Goal: Task Accomplishment & Management: Complete application form

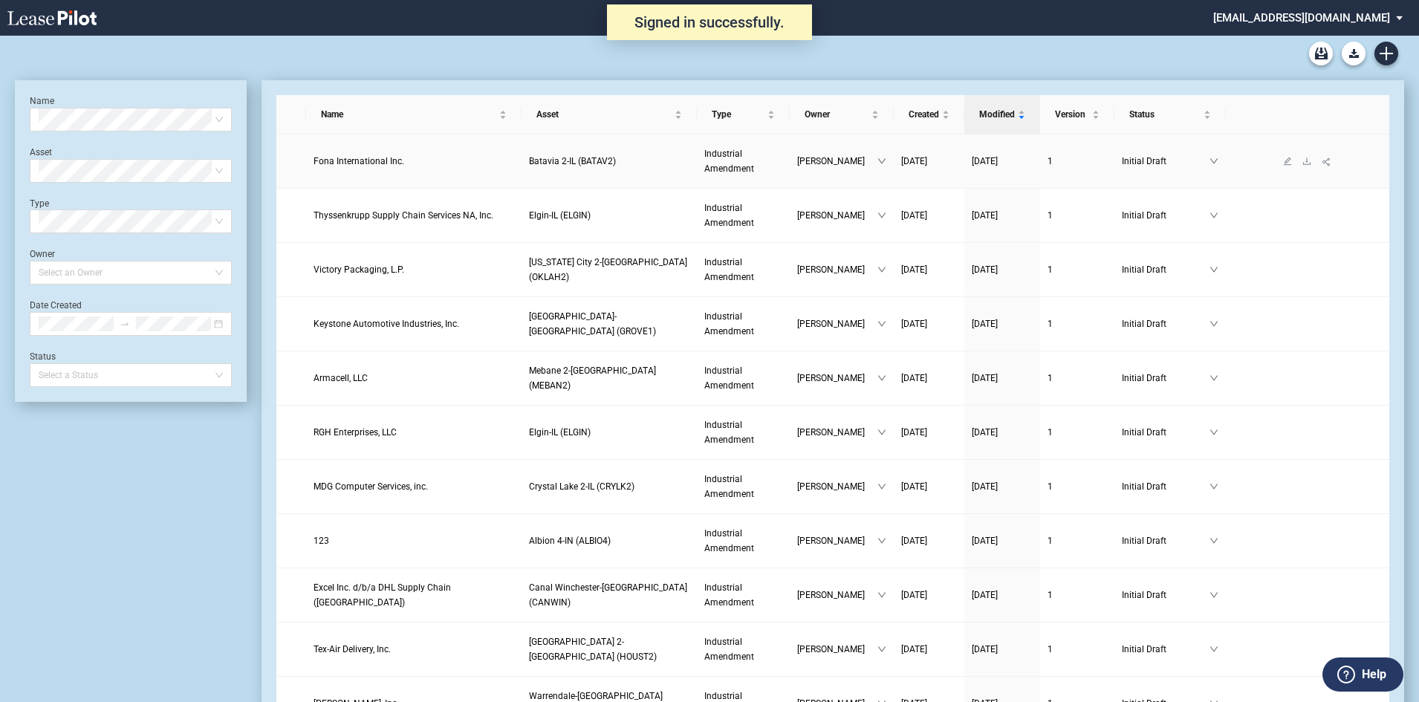
click at [377, 166] on span "Fona International Inc." at bounding box center [359, 161] width 91 height 10
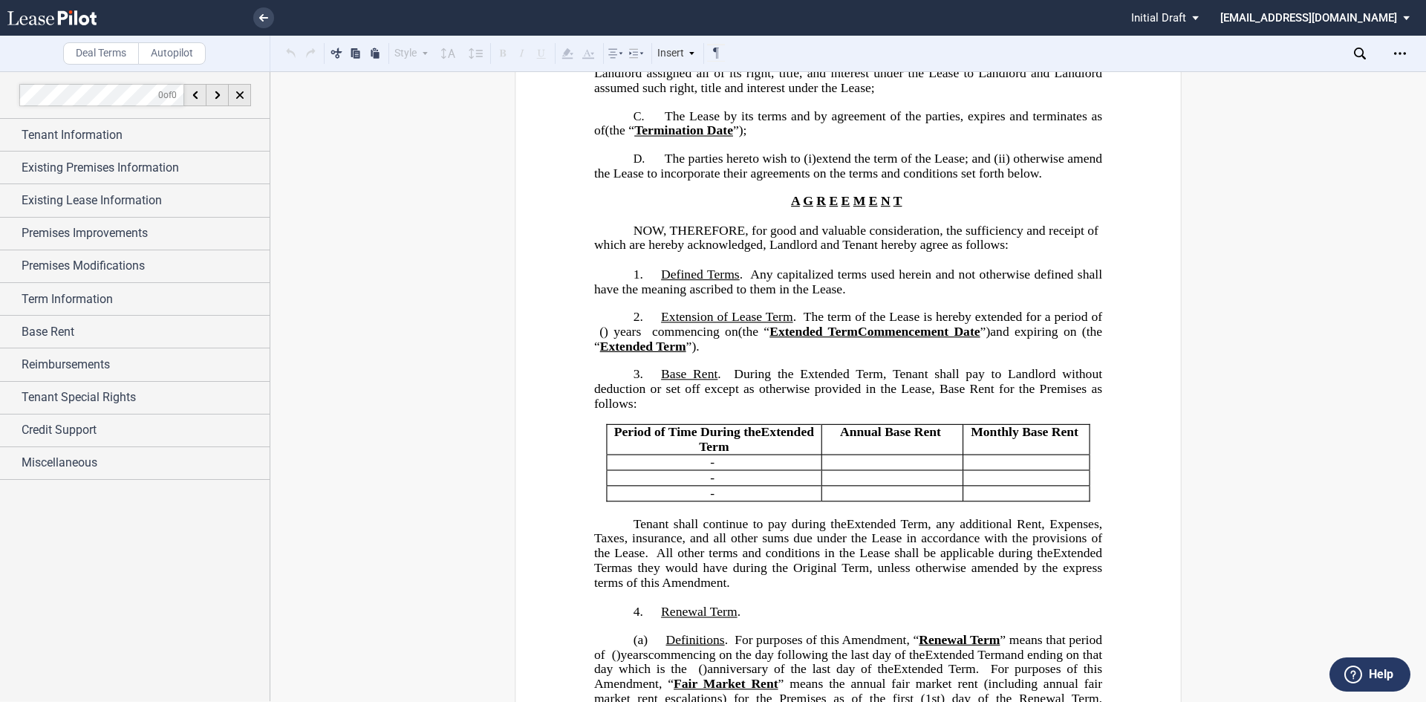
scroll to position [149, 0]
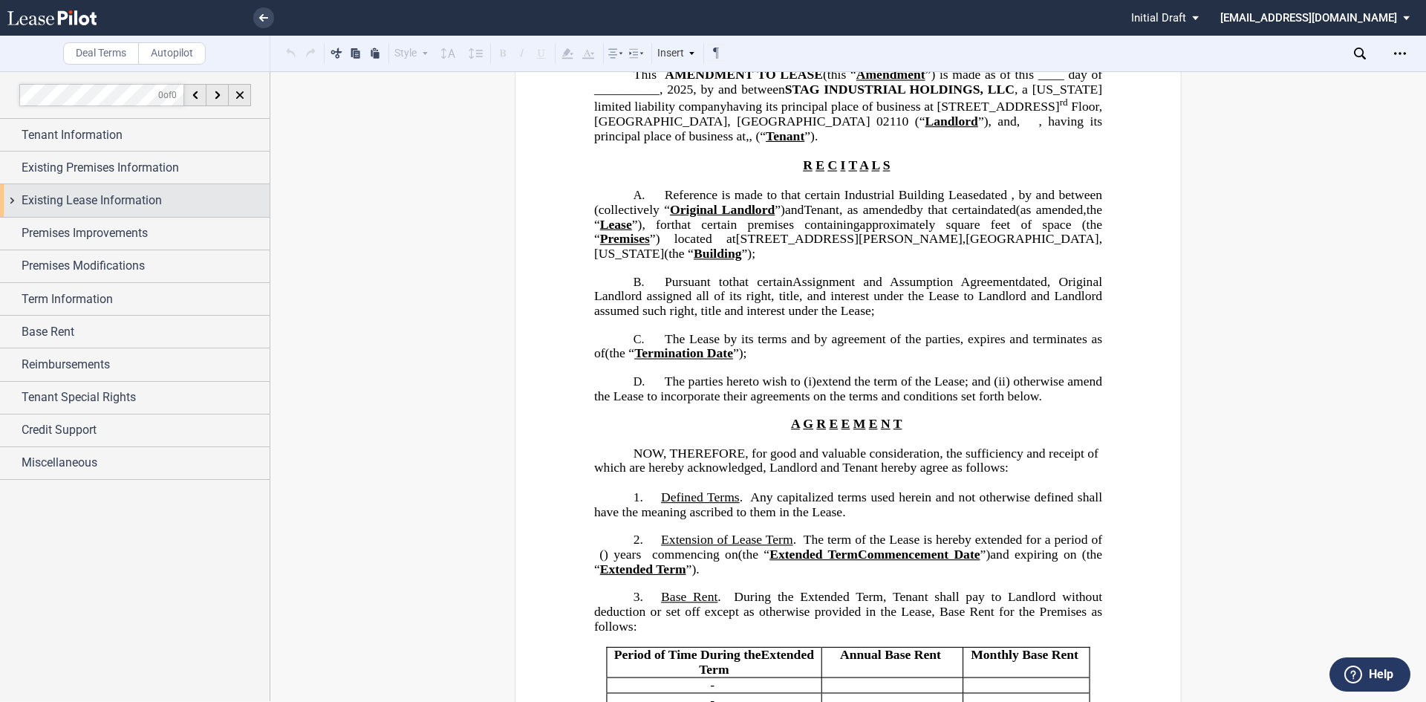
click at [74, 198] on span "Existing Lease Information" at bounding box center [92, 201] width 140 height 18
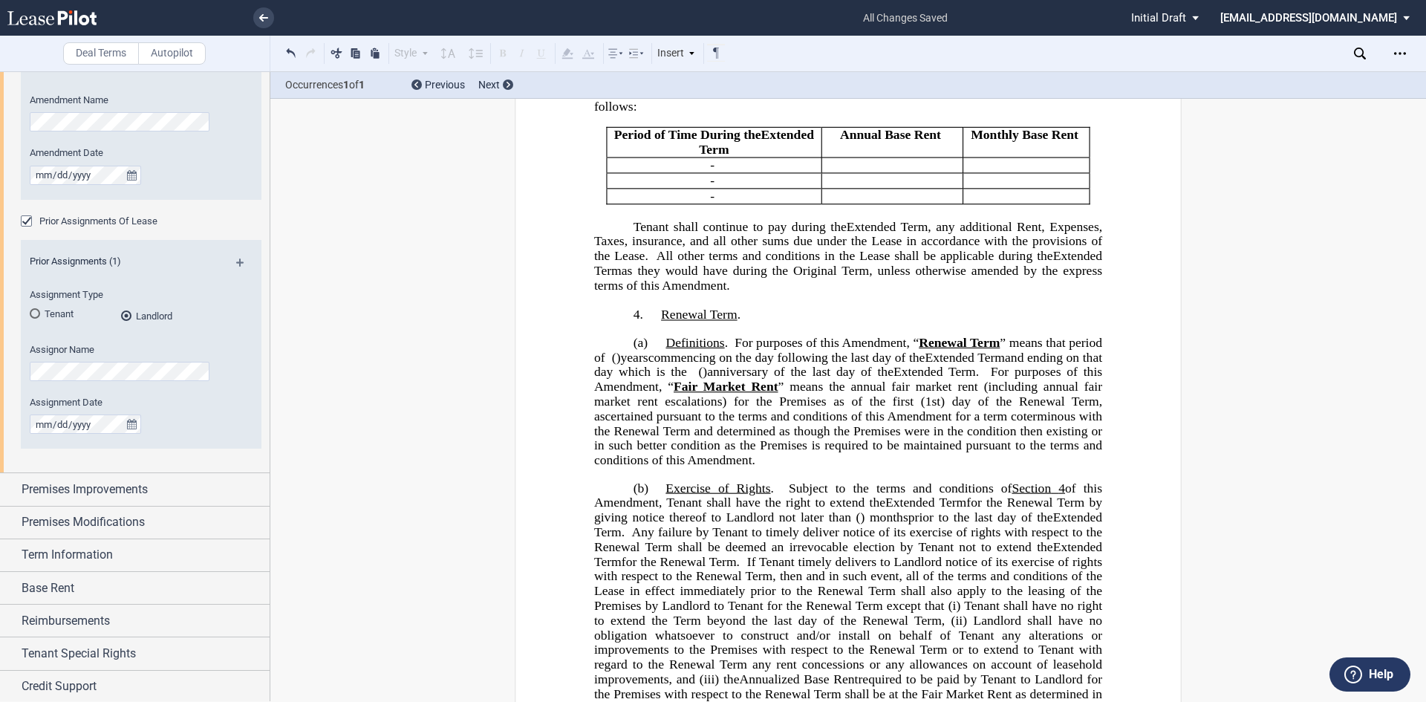
scroll to position [892, 0]
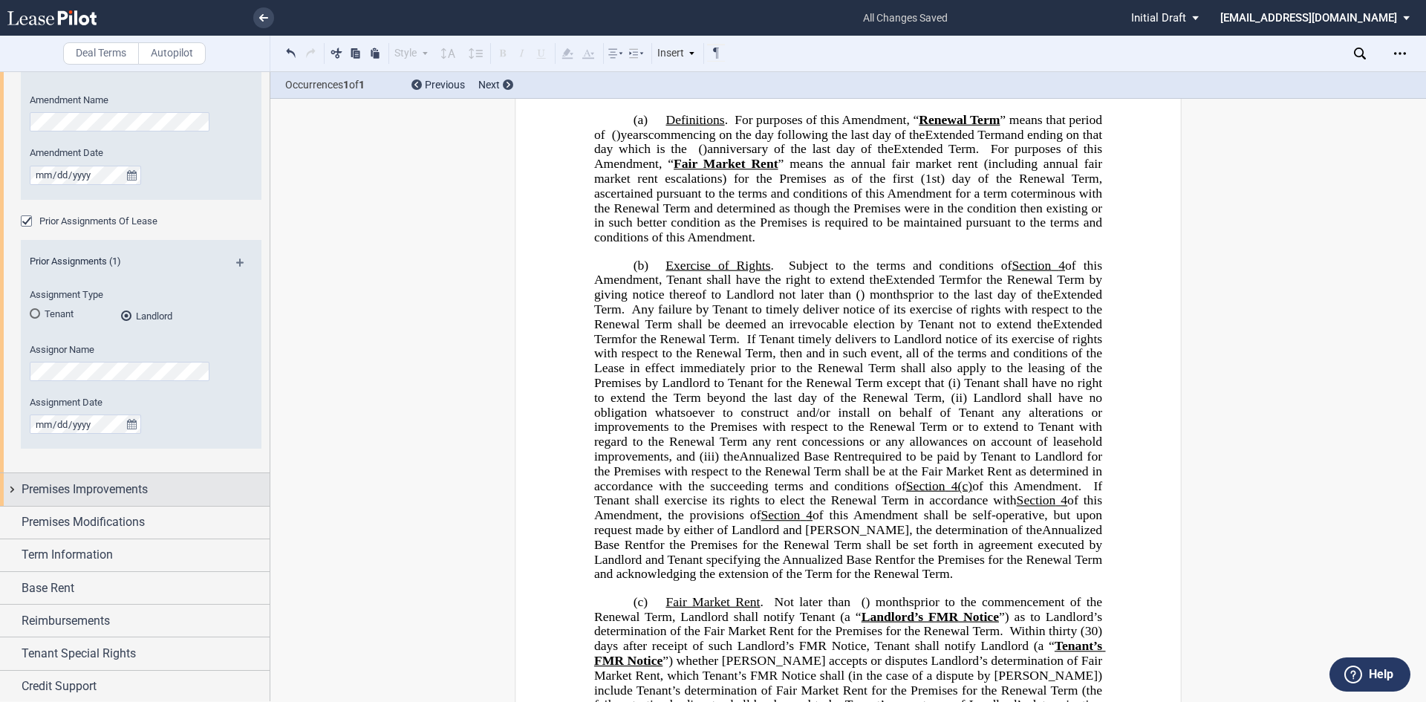
click at [53, 490] on span "Premises Improvements" at bounding box center [85, 490] width 126 height 18
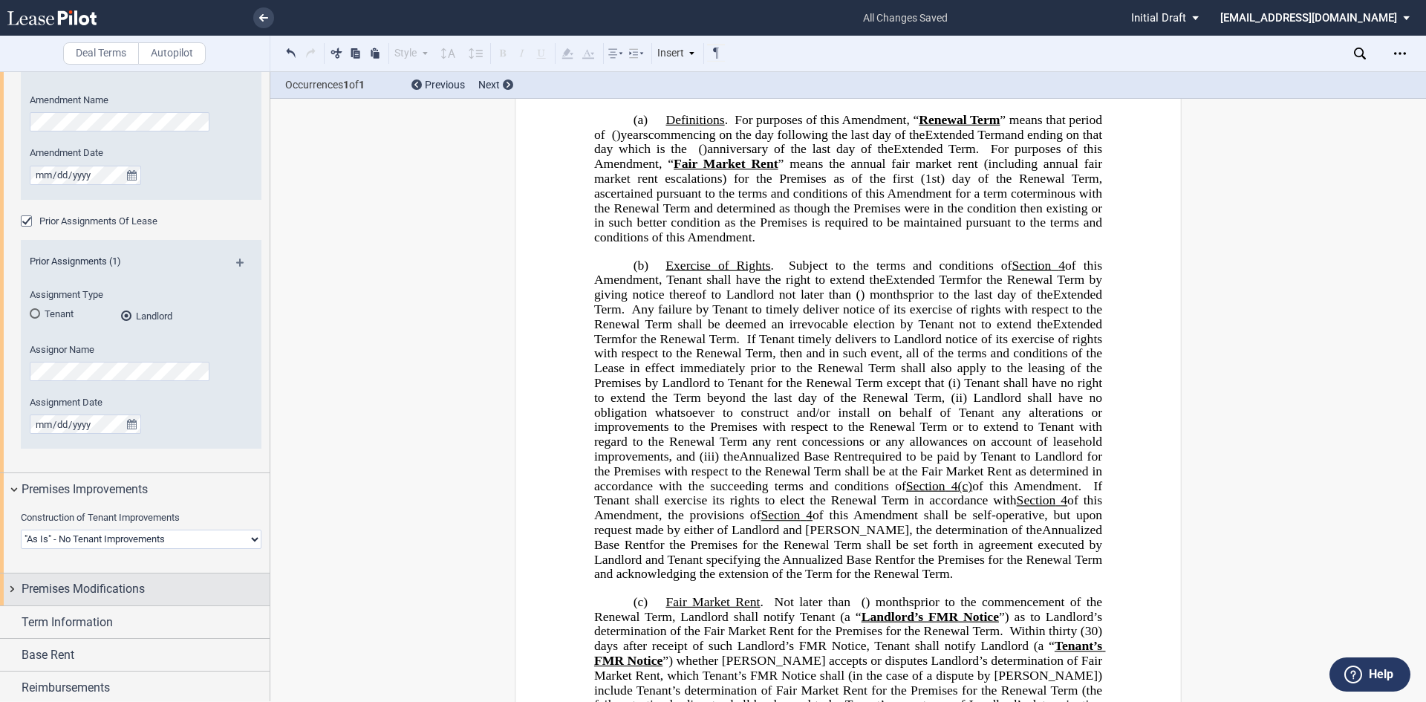
scroll to position [399, 0]
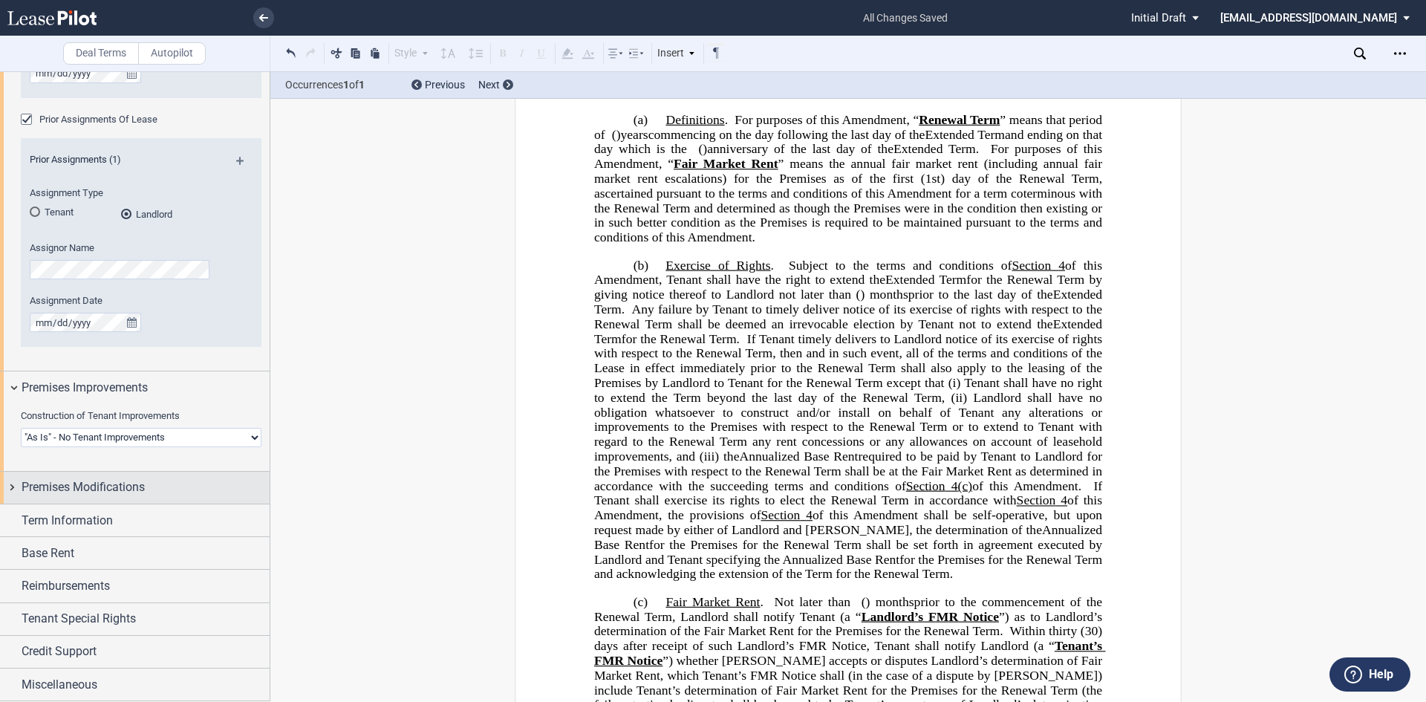
click at [66, 490] on span "Premises Modifications" at bounding box center [83, 487] width 123 height 18
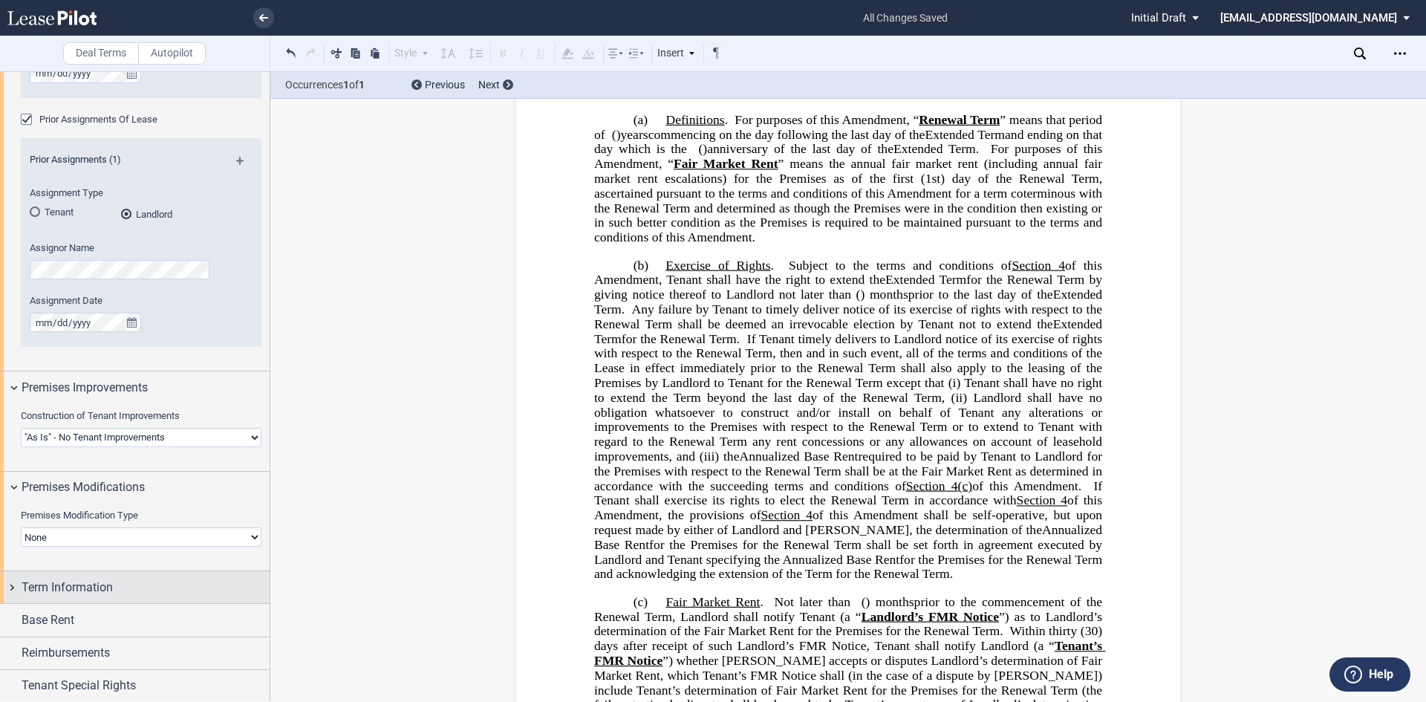
click at [68, 590] on span "Term Information" at bounding box center [67, 588] width 91 height 18
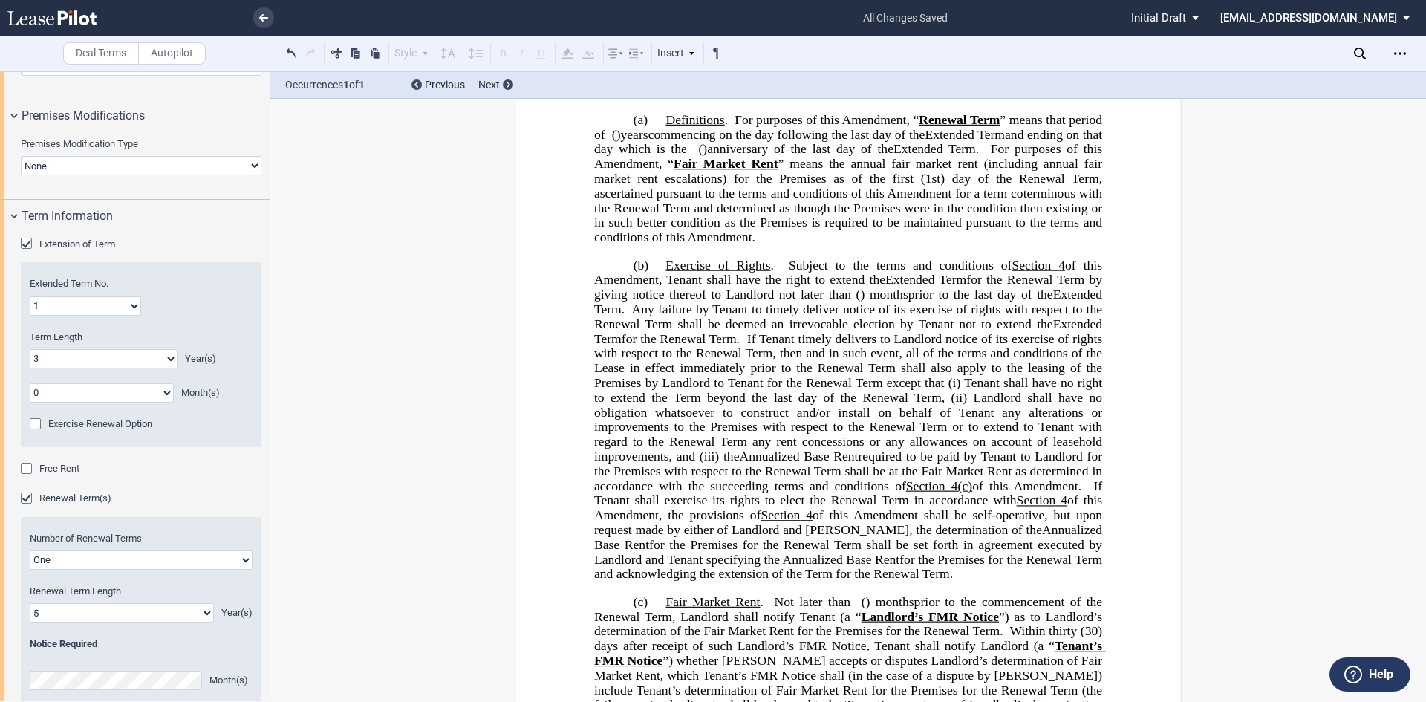
scroll to position [845, 0]
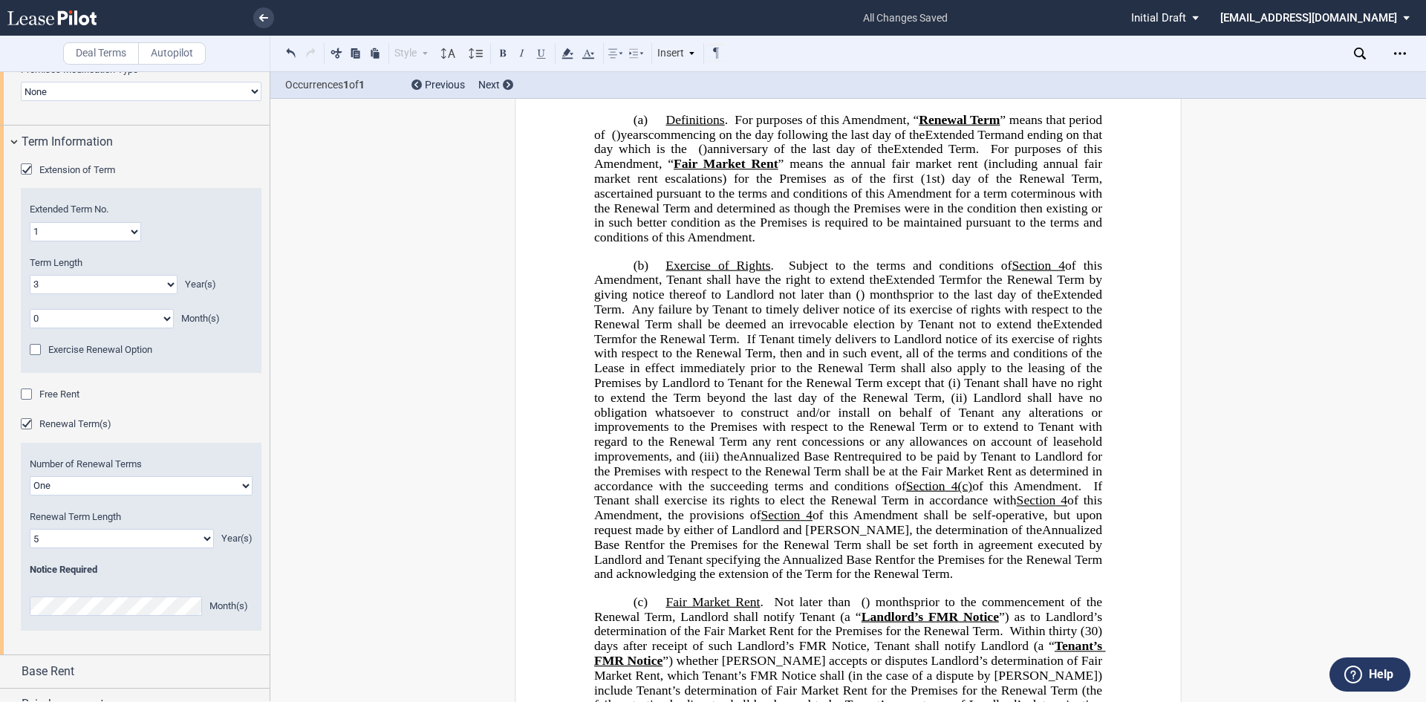
click at [798, 302] on span "for the Renewal Term by giving notice thereof to Landlord not later than" at bounding box center [850, 287] width 512 height 29
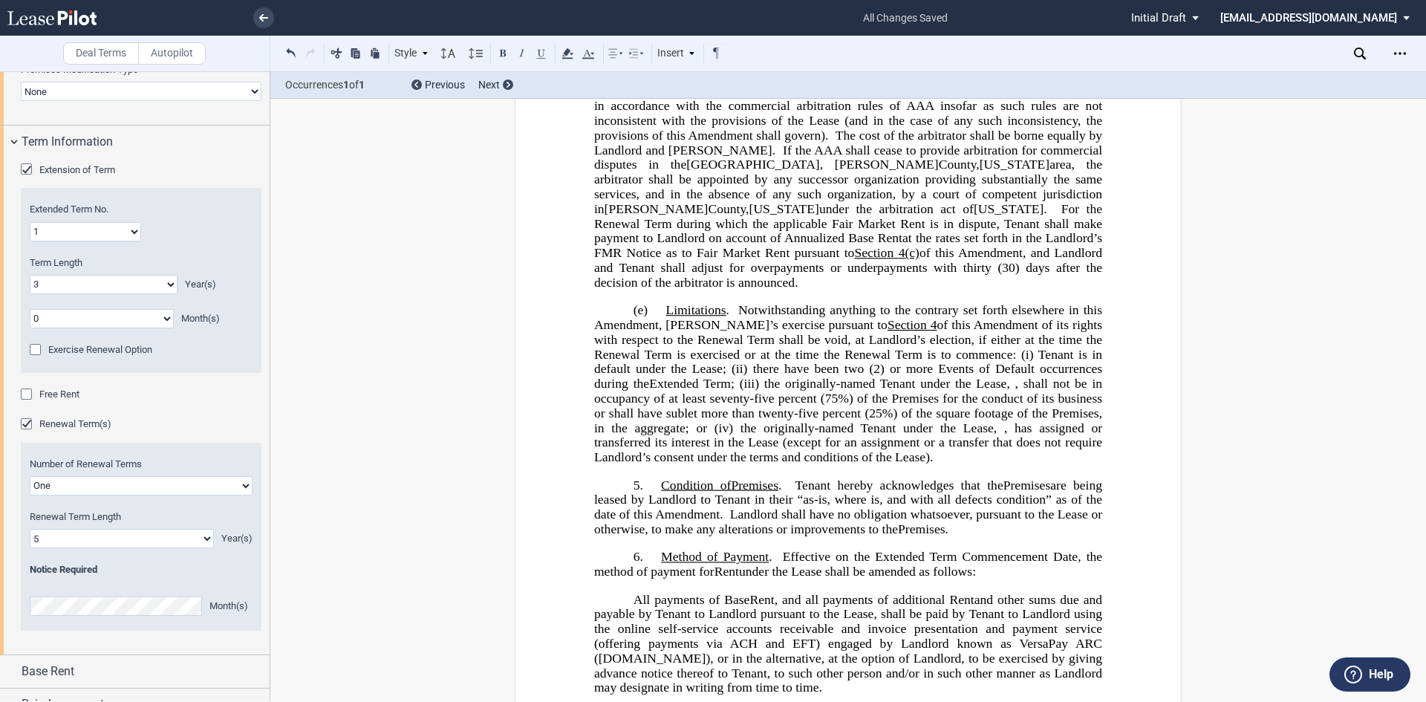
scroll to position [1189, 0]
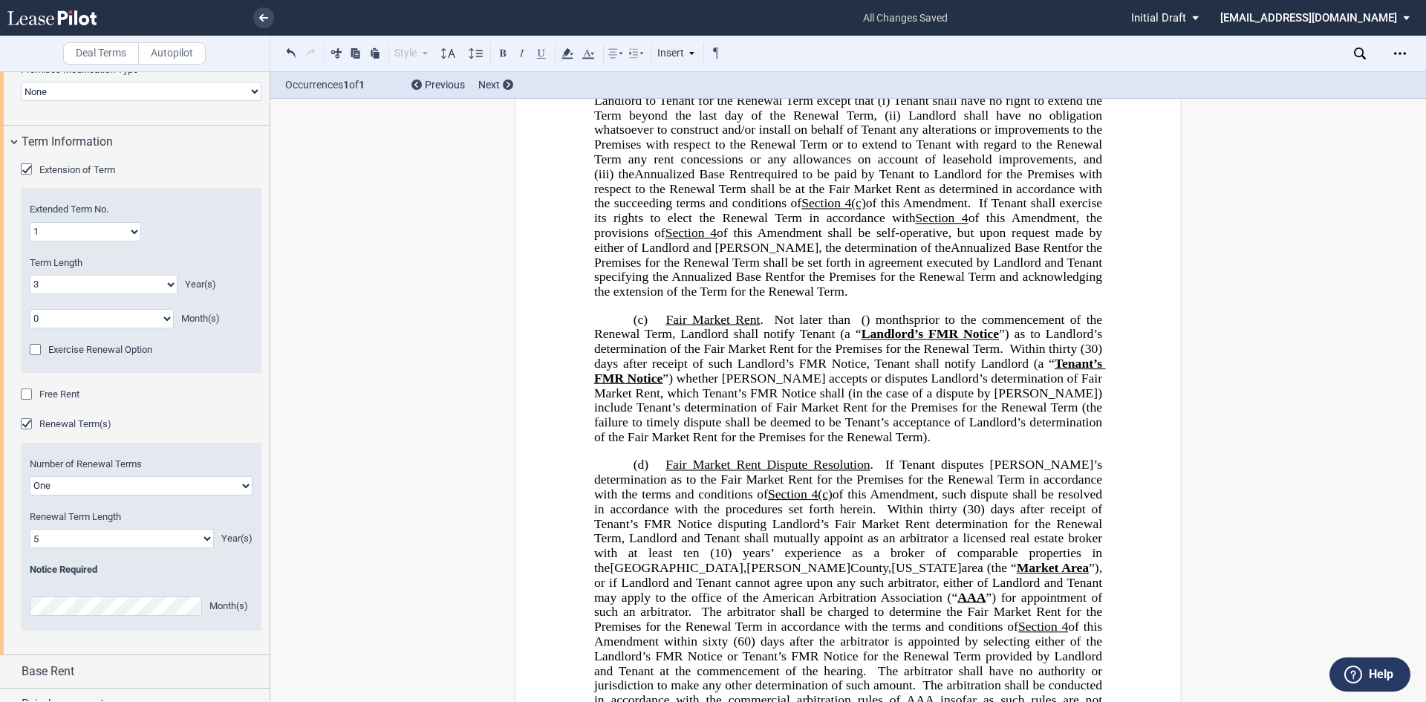
click at [851, 326] on span at bounding box center [853, 319] width 5 height 14
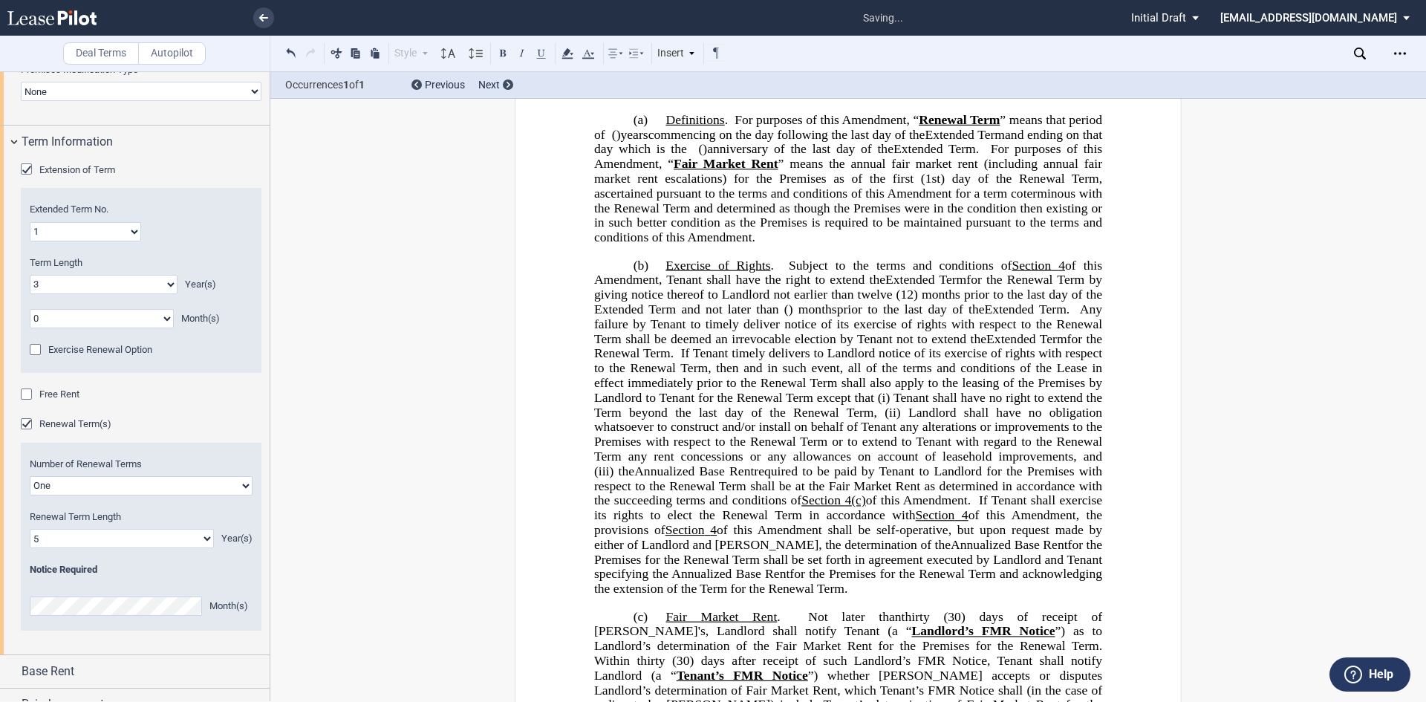
scroll to position [743, 0]
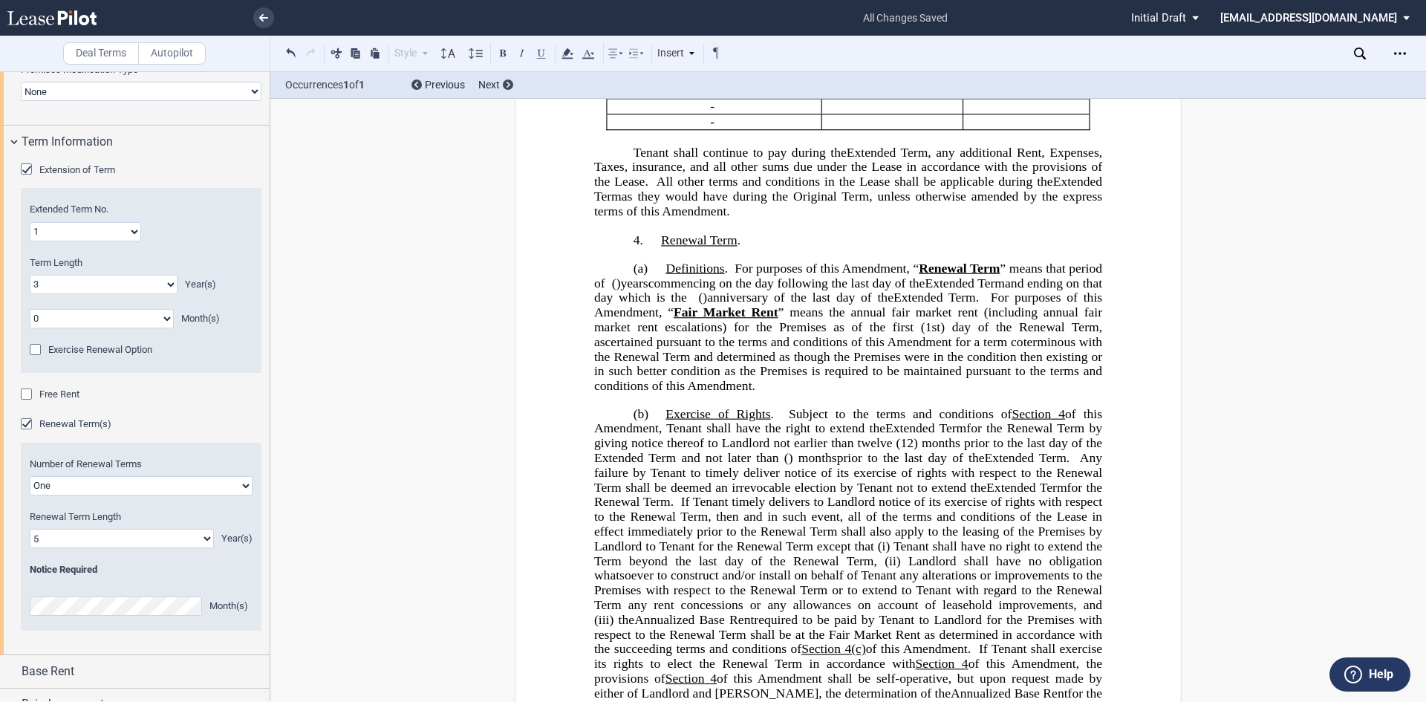
drag, startPoint x: 1094, startPoint y: 486, endPoint x: 1111, endPoint y: 480, distance: 18.1
click at [1067, 465] on span "Extended Term" at bounding box center [1026, 458] width 82 height 14
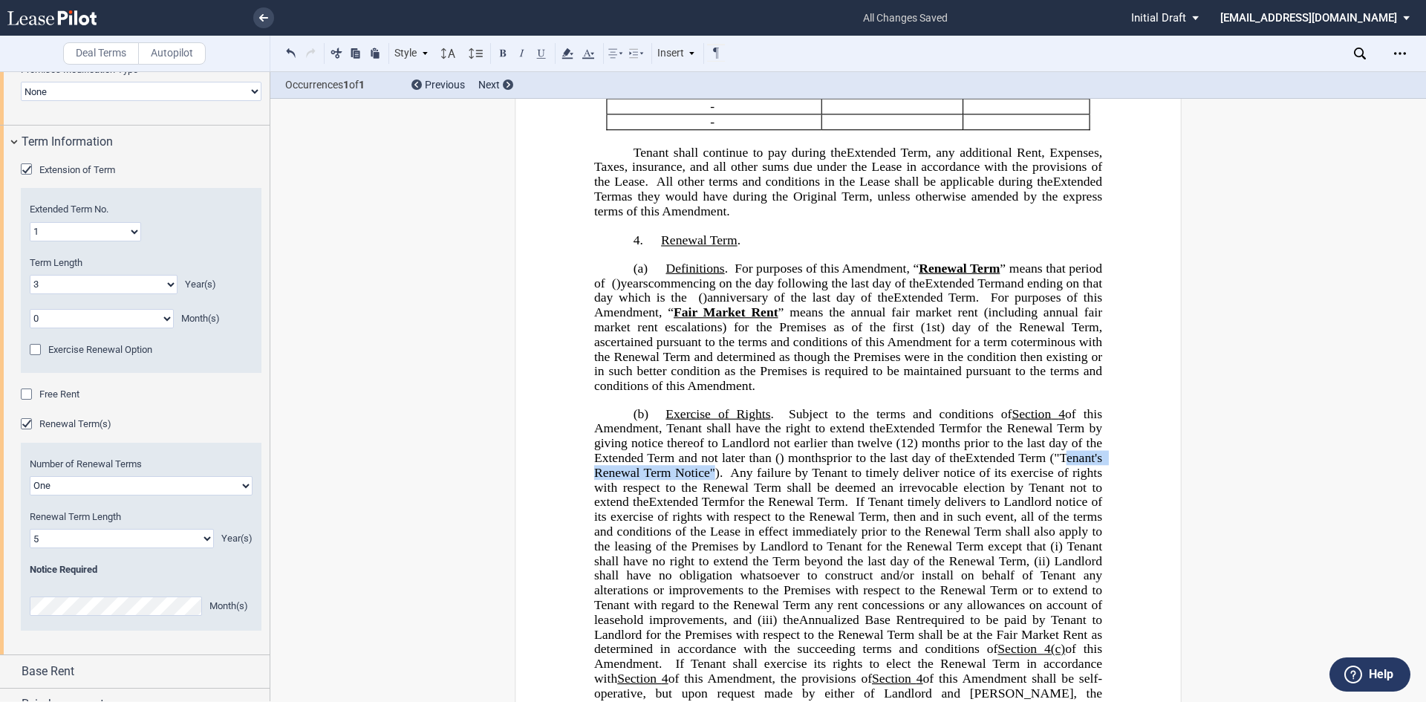
drag, startPoint x: 602, startPoint y: 501, endPoint x: 761, endPoint y: 502, distance: 159.0
click at [761, 480] on span "Extended Term ("Tenant's Renewal Term Notice")" at bounding box center [850, 465] width 512 height 29
drag, startPoint x: 498, startPoint y: 54, endPoint x: 516, endPoint y: 53, distance: 17.2
click at [499, 53] on button at bounding box center [503, 53] width 18 height 18
click at [548, 58] on button at bounding box center [542, 53] width 18 height 18
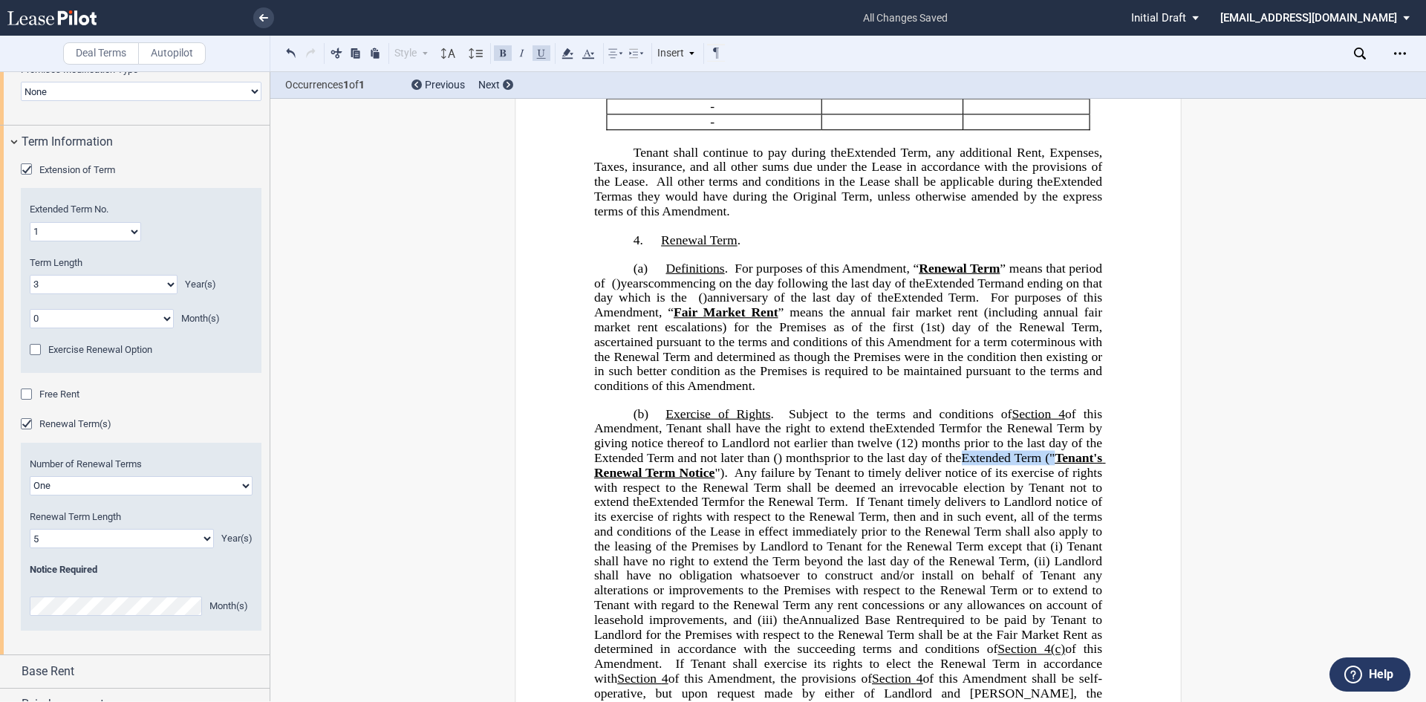
scroll to position [817, 0]
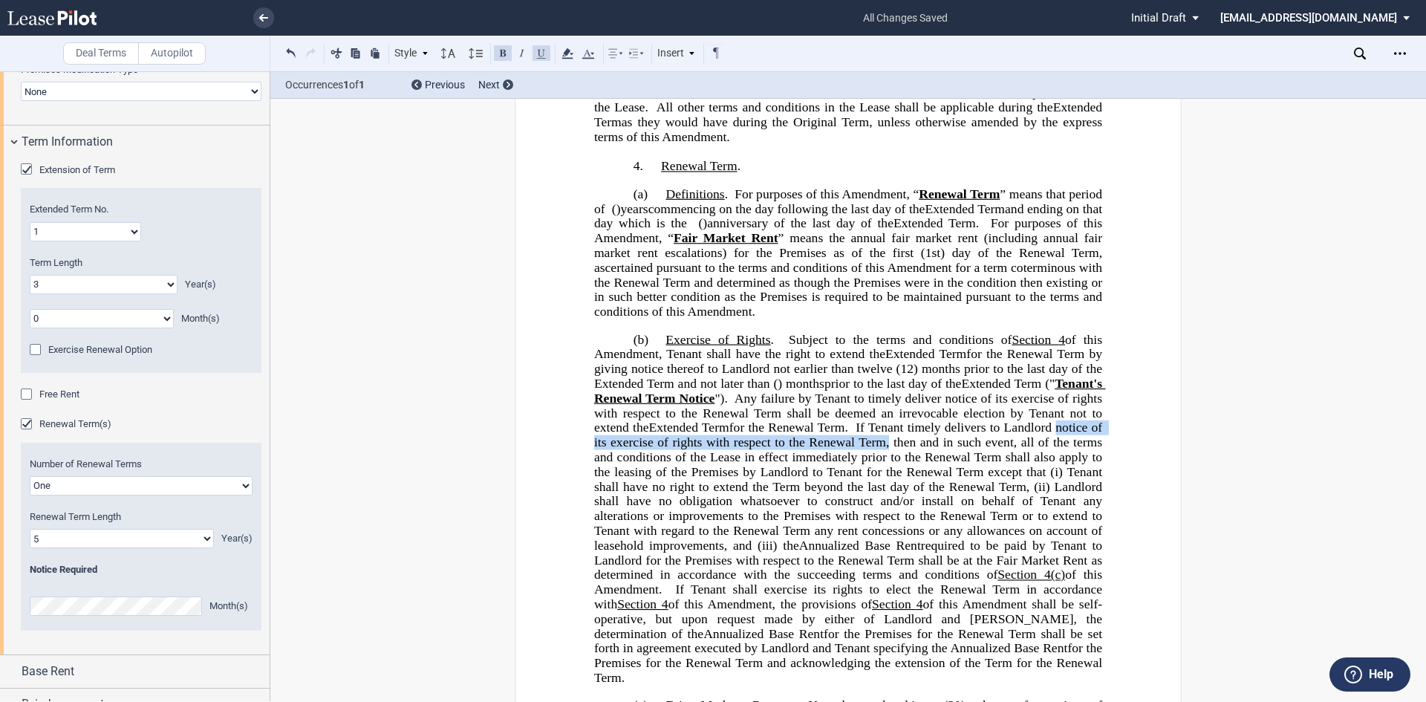
drag, startPoint x: 643, startPoint y: 472, endPoint x: 1002, endPoint y: 473, distance: 358.8
click at [1002, 473] on span "If Tenant timely delivers to Landlord notice of its exercise of rights with res…" at bounding box center [850, 449] width 512 height 58
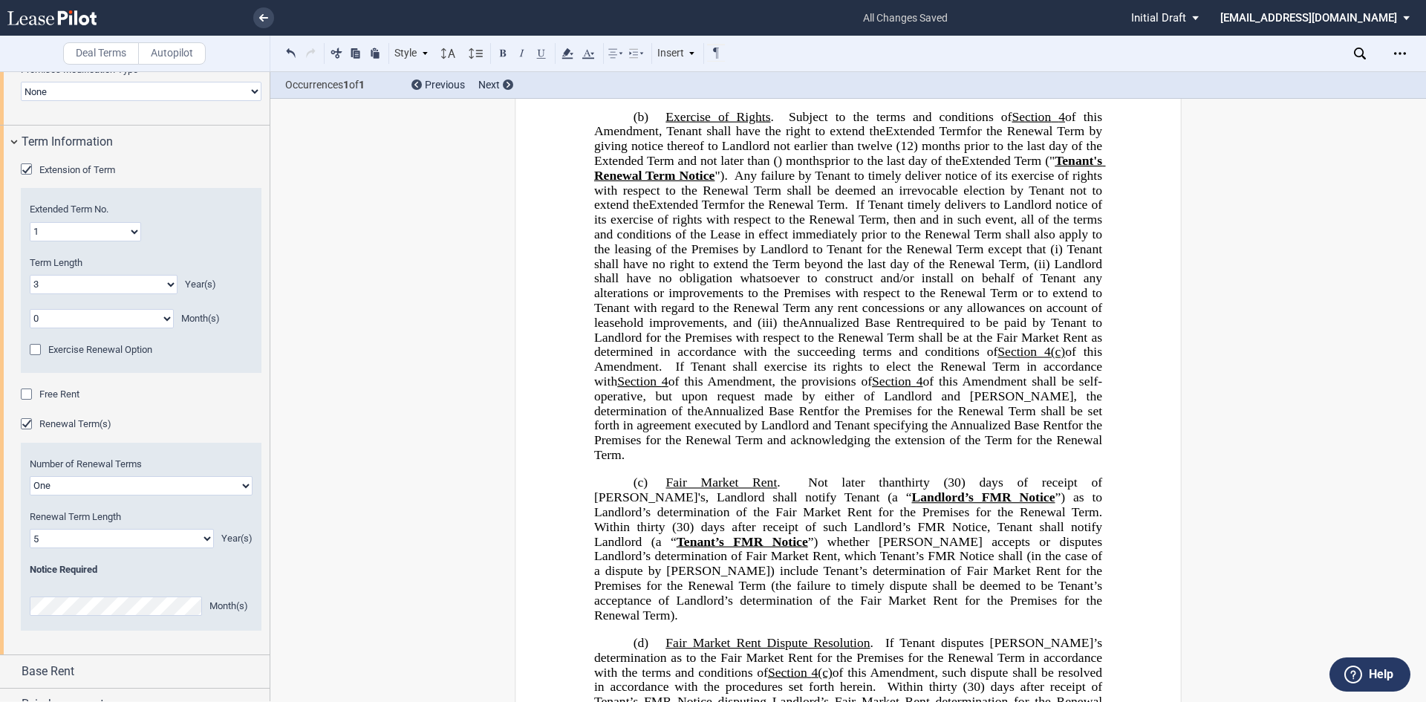
scroll to position [1114, 0]
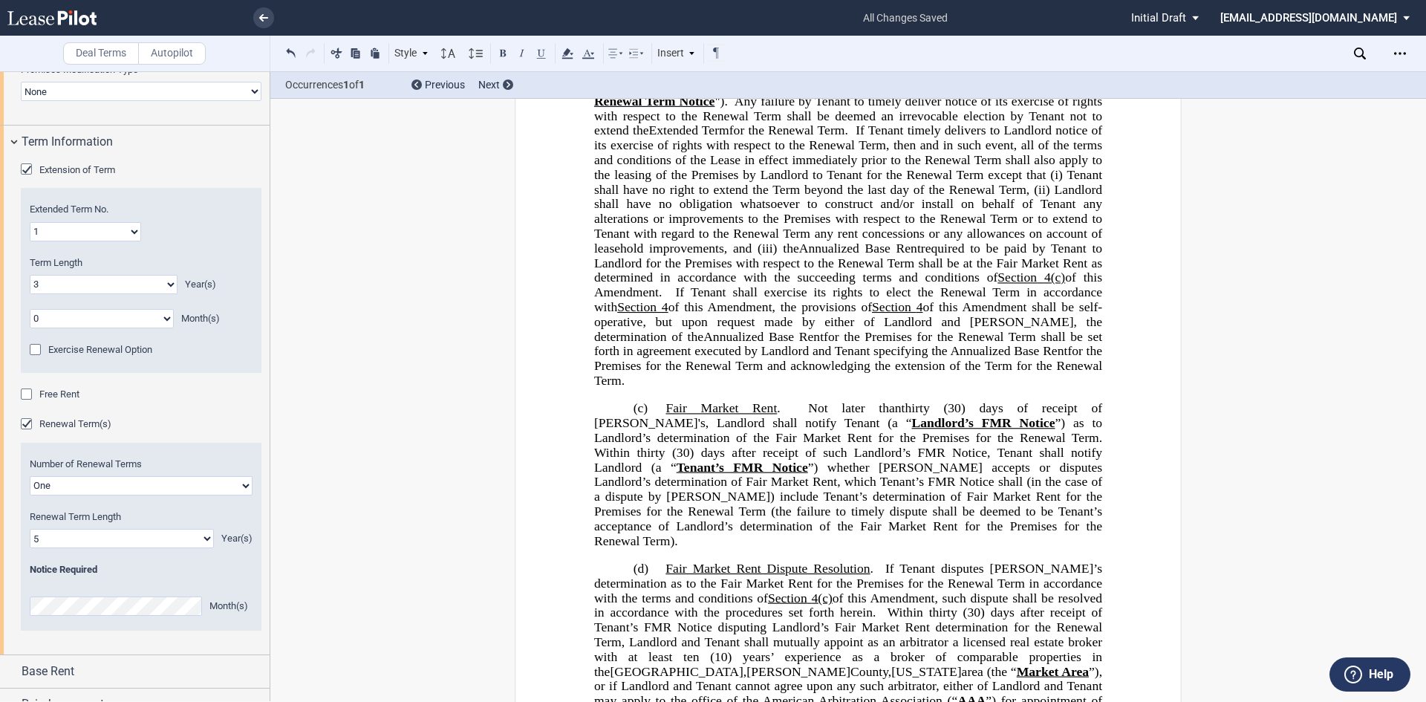
drag, startPoint x: 1039, startPoint y: 423, endPoint x: 1050, endPoint y: 418, distance: 12.3
click at [1041, 423] on span "thirty (30) days of receipt of [PERSON_NAME]'s" at bounding box center [850, 415] width 512 height 29
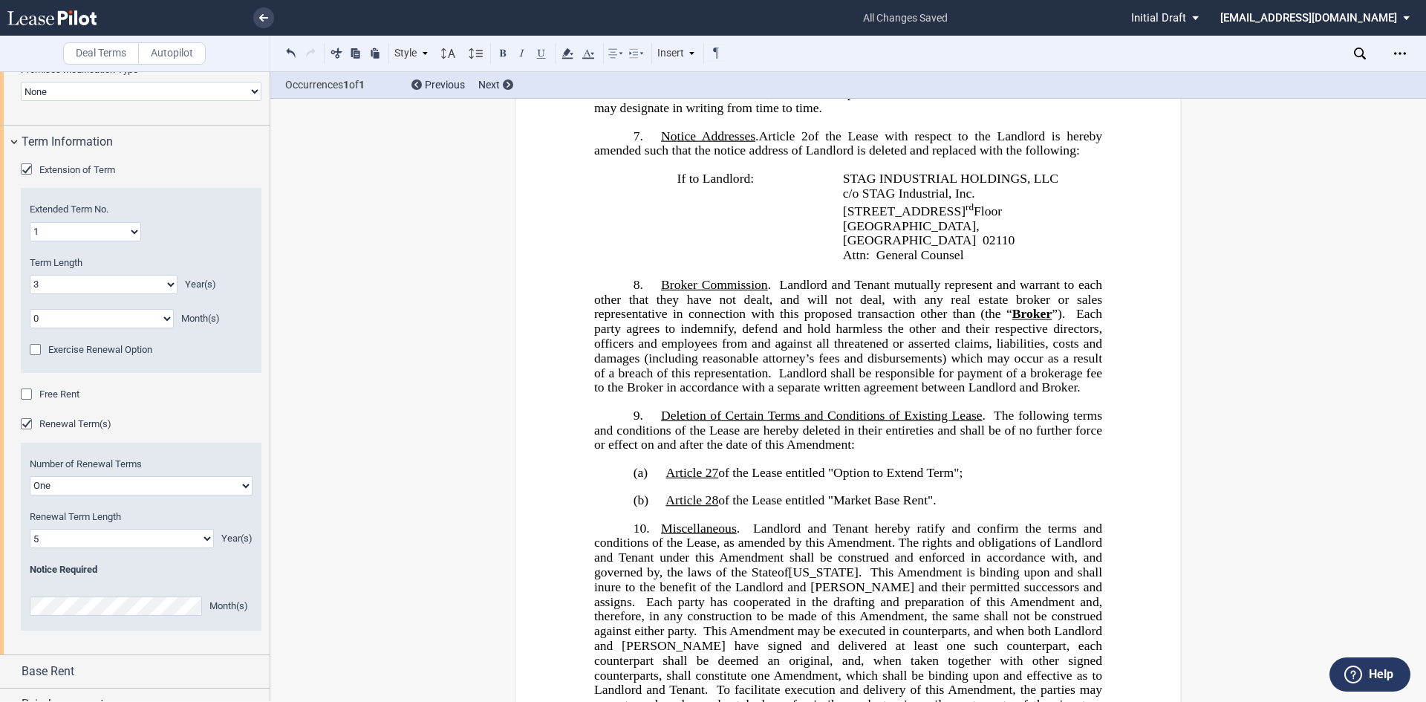
scroll to position [2452, 0]
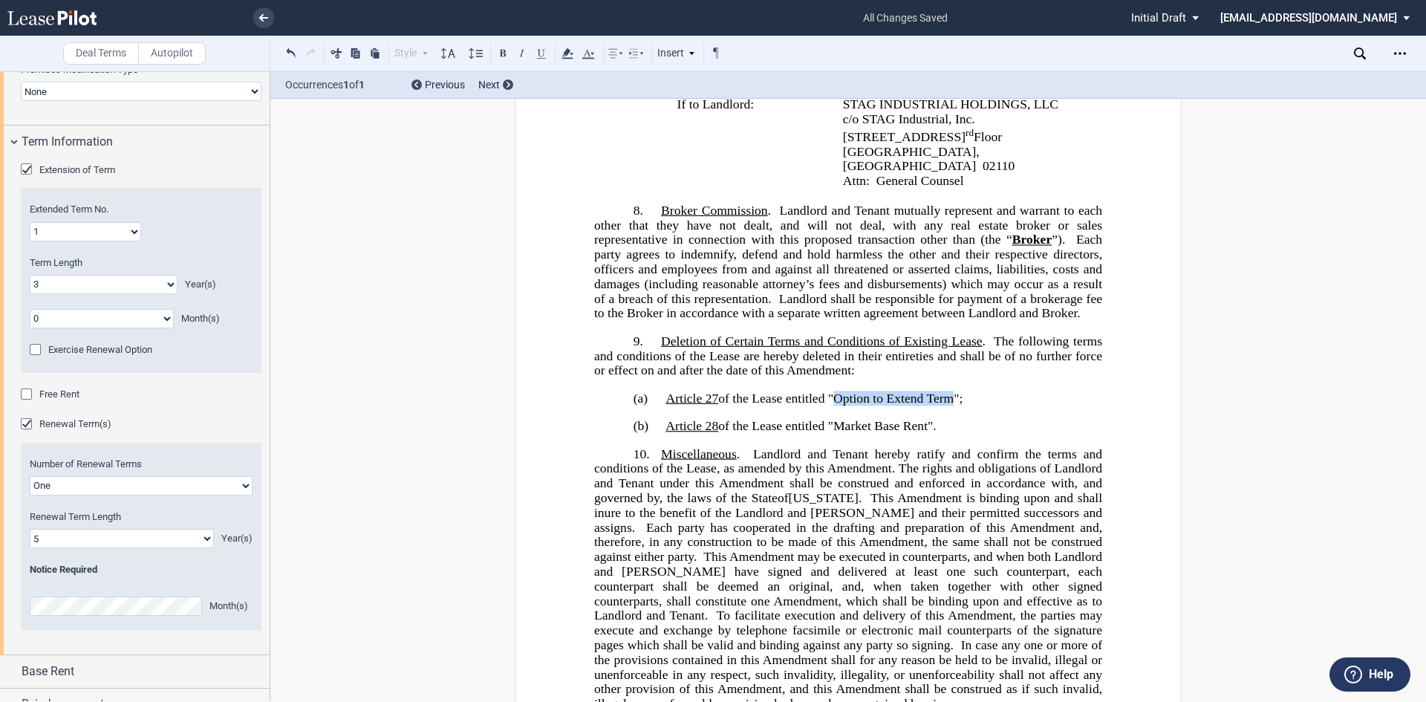
drag, startPoint x: 834, startPoint y: 398, endPoint x: 954, endPoint y: 396, distance: 119.6
click at [954, 396] on span "﻿Article 27 of the Lease entitled " Option to Extend Term ";" at bounding box center [814, 398] width 297 height 14
click at [538, 53] on button at bounding box center [542, 53] width 18 height 18
drag, startPoint x: 831, startPoint y: 427, endPoint x: 928, endPoint y: 428, distance: 97.3
click at [928, 428] on span "Article 28 of the Lease entitled " Market Base Rent "." at bounding box center [801, 425] width 270 height 14
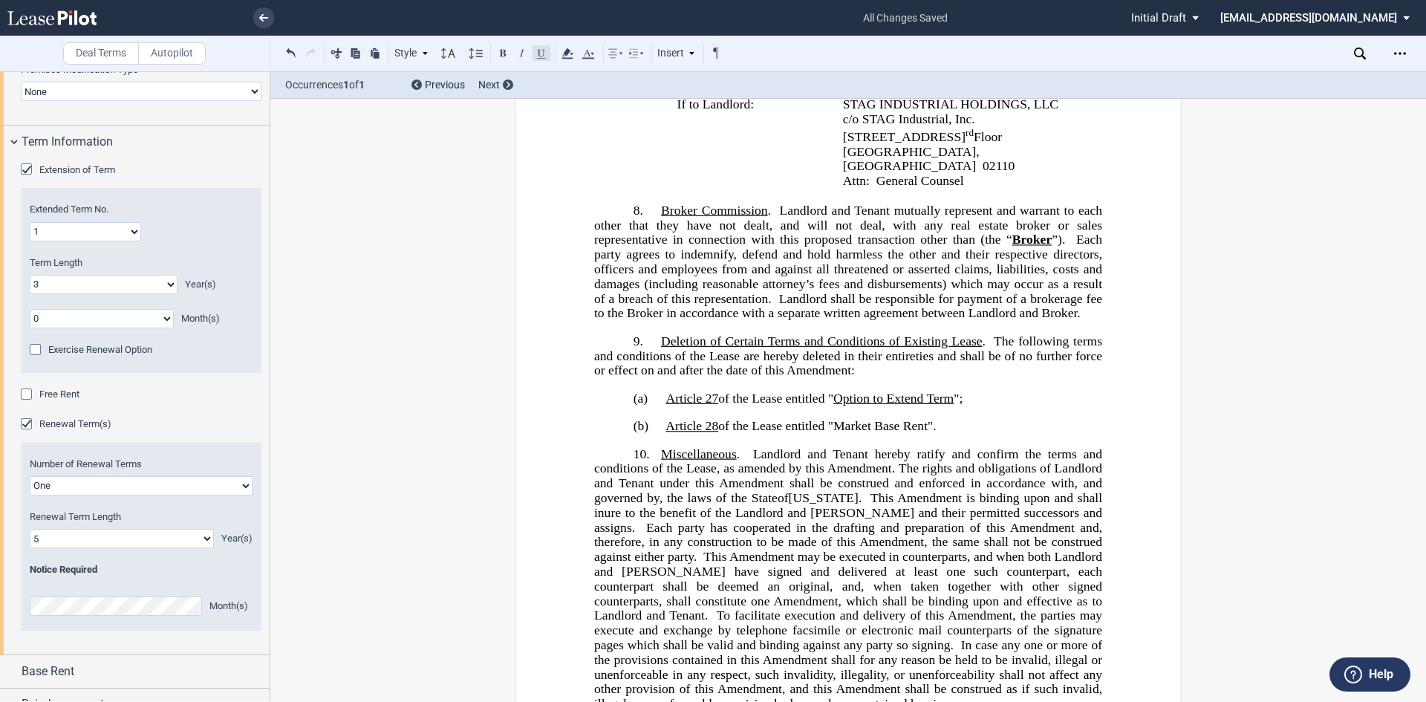
click at [544, 53] on button at bounding box center [542, 53] width 18 height 18
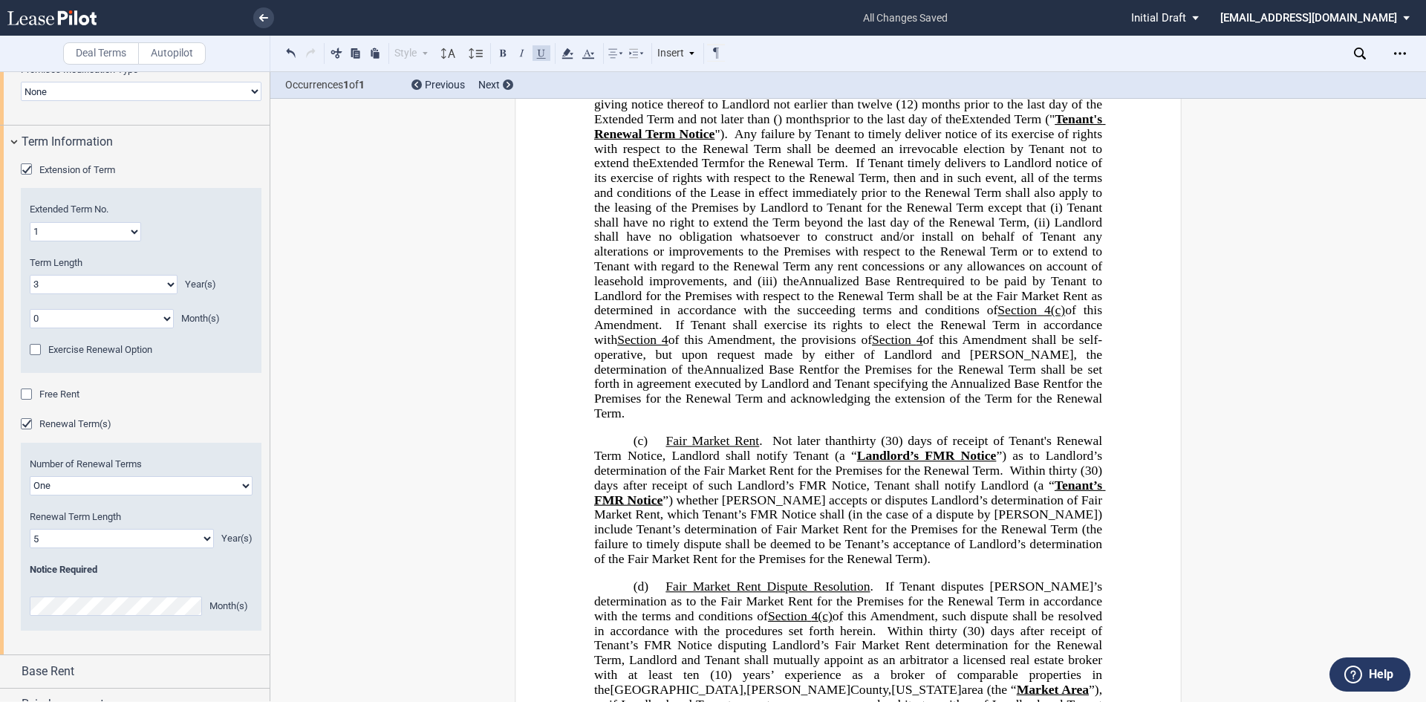
scroll to position [487, 0]
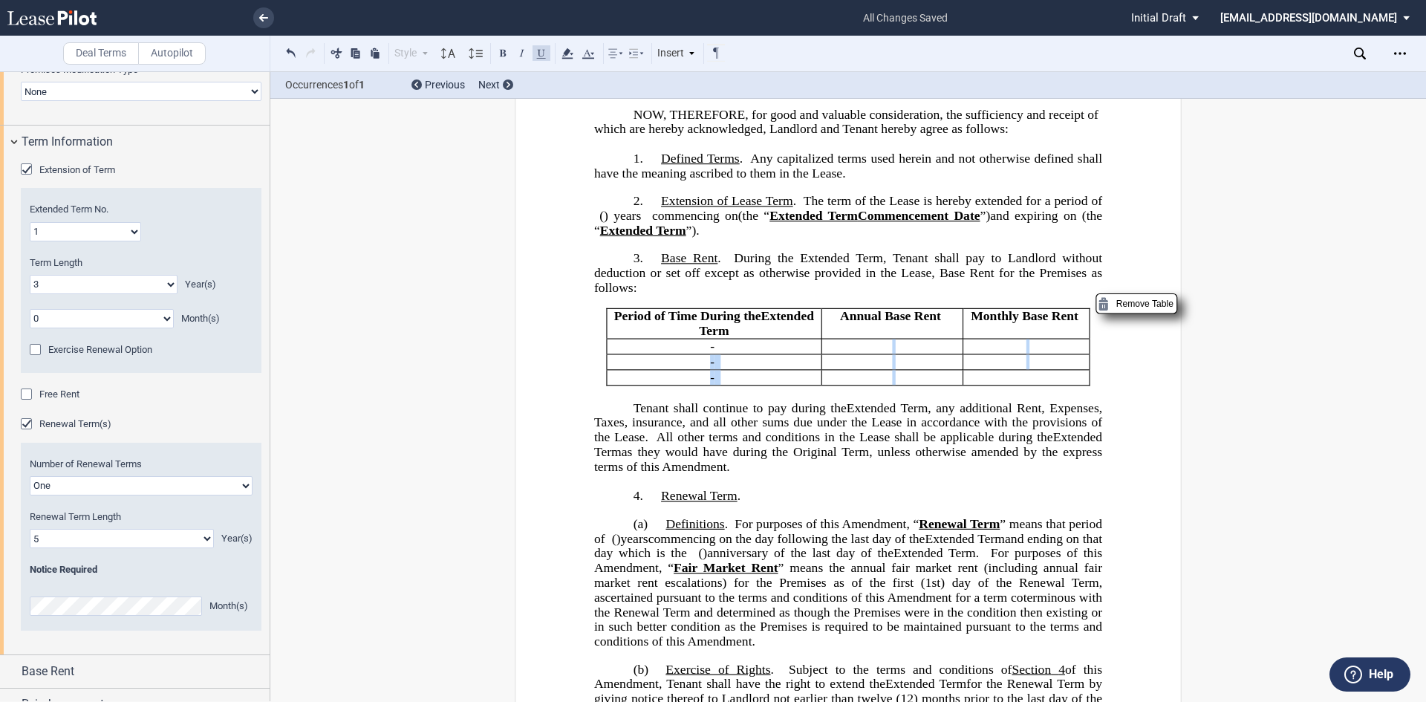
click at [1008, 386] on tbody "Period of Time During the ﻿ ﻿ Extended Term Extended Term Annual Base Rent ﻿ Mo…" at bounding box center [848, 347] width 483 height 77
click at [998, 386] on p "﻿ ﻿" at bounding box center [1027, 378] width 114 height 15
drag, startPoint x: 871, startPoint y: 377, endPoint x: 1006, endPoint y: 374, distance: 134.5
click at [1006, 354] on tr "﻿ ﻿ - ﻿ ﻿ ﻿ ﻿ ﻿ ﻿ ﻿ ﻿" at bounding box center [848, 347] width 483 height 16
click at [1023, 370] on p "﻿ ﻿" at bounding box center [1027, 362] width 114 height 15
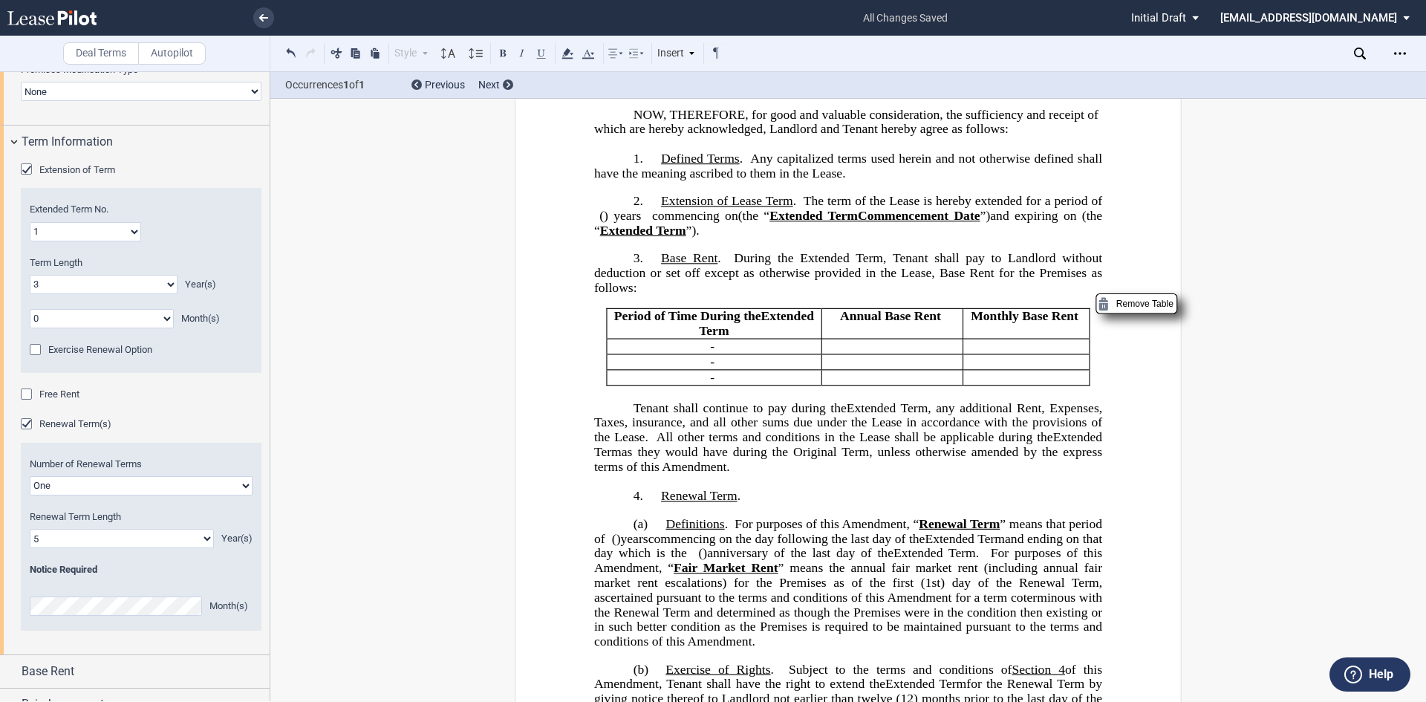
scroll to position [963, 0]
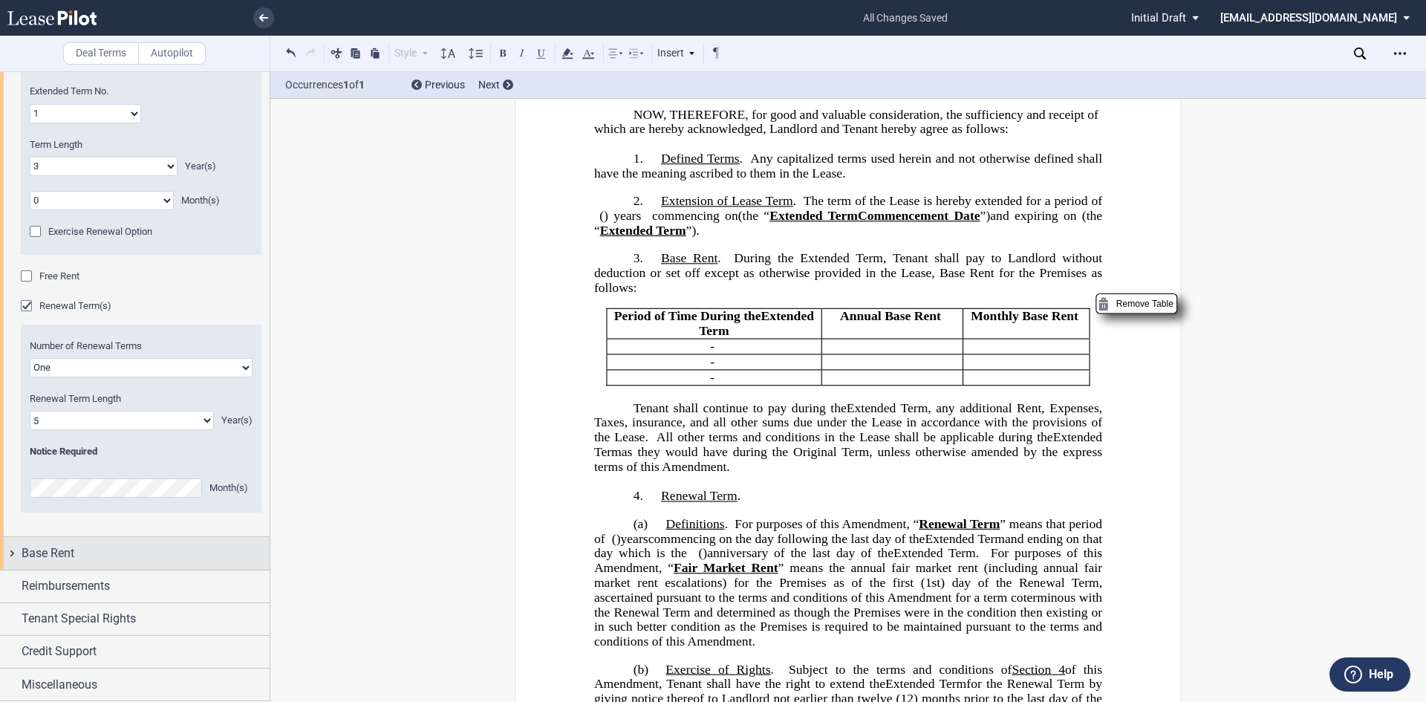
click at [77, 548] on div "Base Rent" at bounding box center [146, 554] width 248 height 18
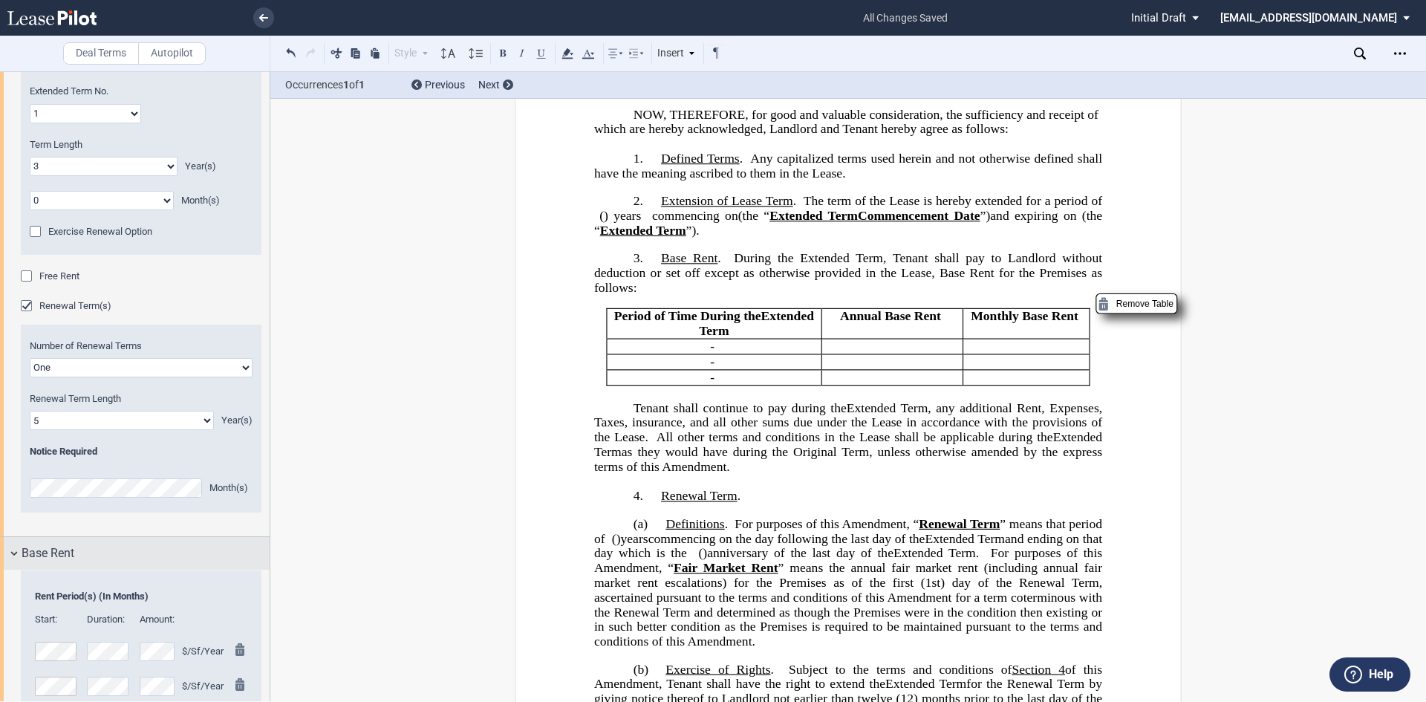
scroll to position [1186, 0]
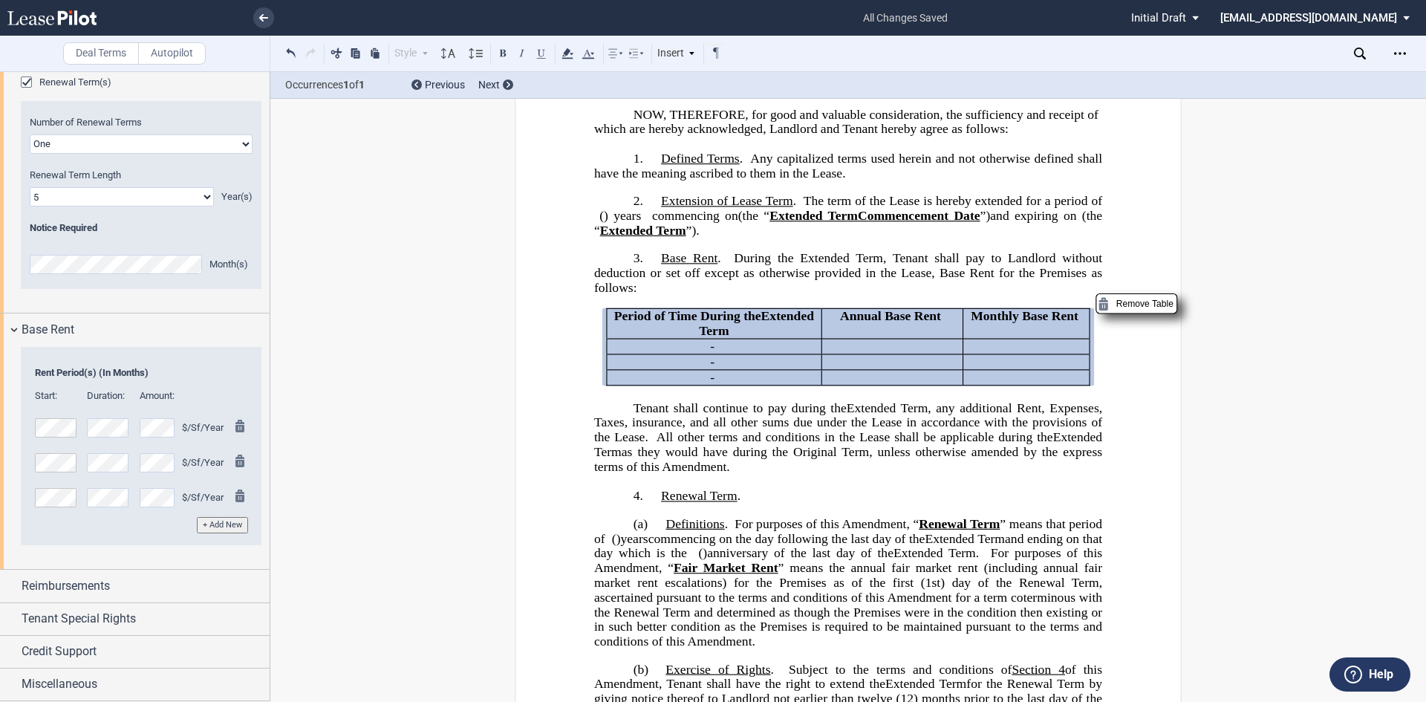
click at [174, 458] on div "$/Sf/Year" at bounding box center [183, 462] width 86 height 19
click at [47, 458] on tr "$/Sf/Year" at bounding box center [141, 460] width 223 height 35
click at [883, 354] on p "﻿ ﻿" at bounding box center [892, 347] width 129 height 15
click at [1041, 370] on p "﻿ ﻿" at bounding box center [1027, 362] width 114 height 15
drag, startPoint x: 1041, startPoint y: 393, endPoint x: 990, endPoint y: 392, distance: 51.3
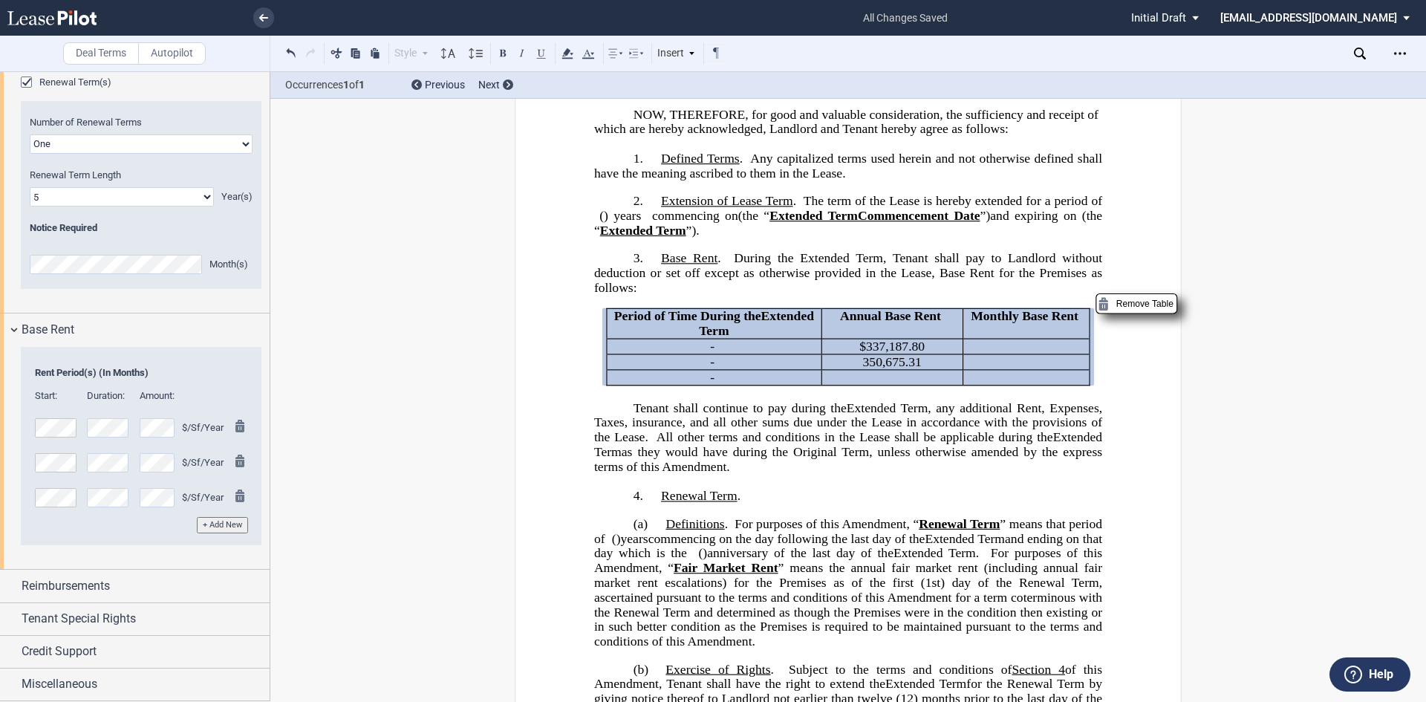
click at [990, 370] on p "﻿ ﻿" at bounding box center [1027, 362] width 114 height 15
drag, startPoint x: 998, startPoint y: 388, endPoint x: 1052, endPoint y: 389, distance: 54.2
click at [1052, 370] on p "﻿ ﻿" at bounding box center [1027, 362] width 114 height 15
click at [865, 386] on p "﻿ ﻿" at bounding box center [892, 378] width 129 height 15
click at [1034, 386] on p "﻿ ﻿" at bounding box center [1027, 378] width 114 height 15
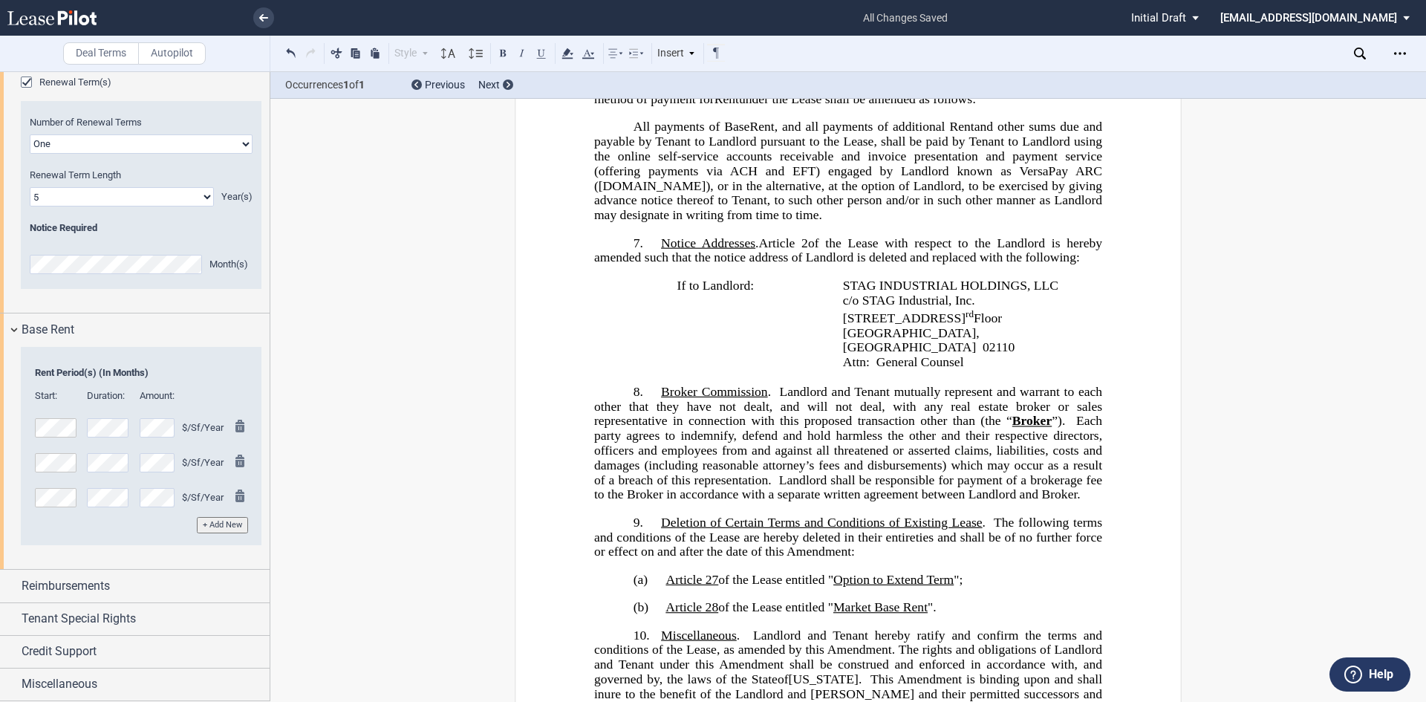
scroll to position [2493, 0]
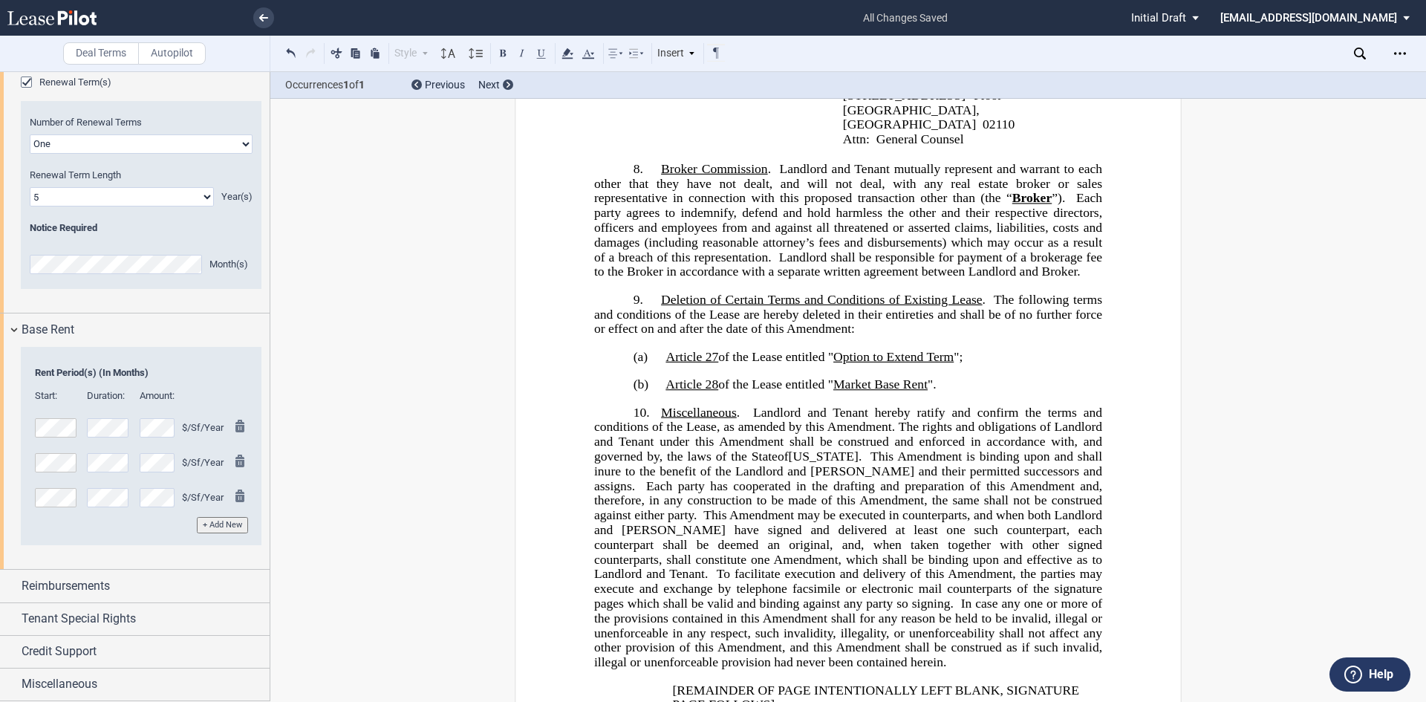
click at [670, 272] on p "8. Broker Commission . Landlord and Tenant mutually represent and warrant to ea…" at bounding box center [848, 219] width 508 height 117
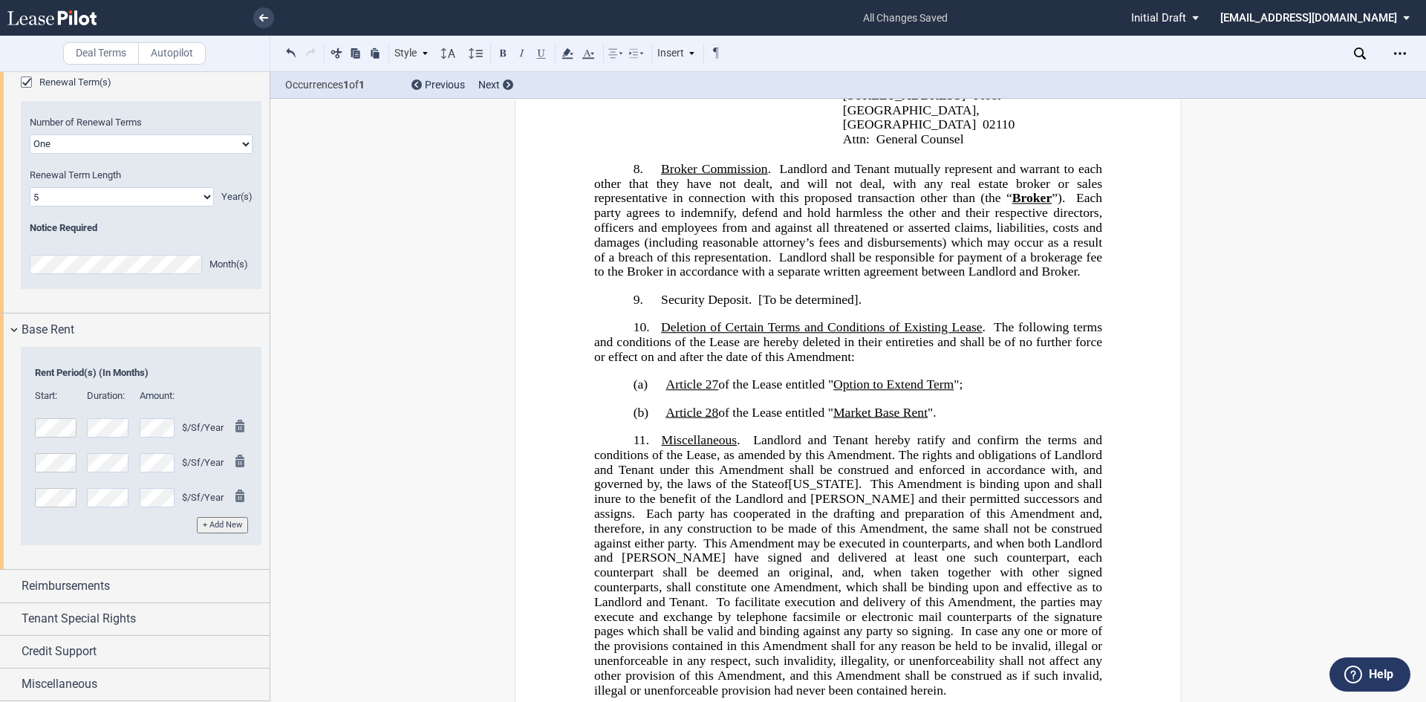
click at [852, 298] on span "​Security Deposit. [To be determined]." at bounding box center [761, 299] width 201 height 14
drag, startPoint x: 870, startPoint y: 300, endPoint x: 620, endPoint y: 301, distance: 249.6
click at [620, 301] on p "9. ​Security Deposit. [To be determined]." at bounding box center [848, 299] width 508 height 15
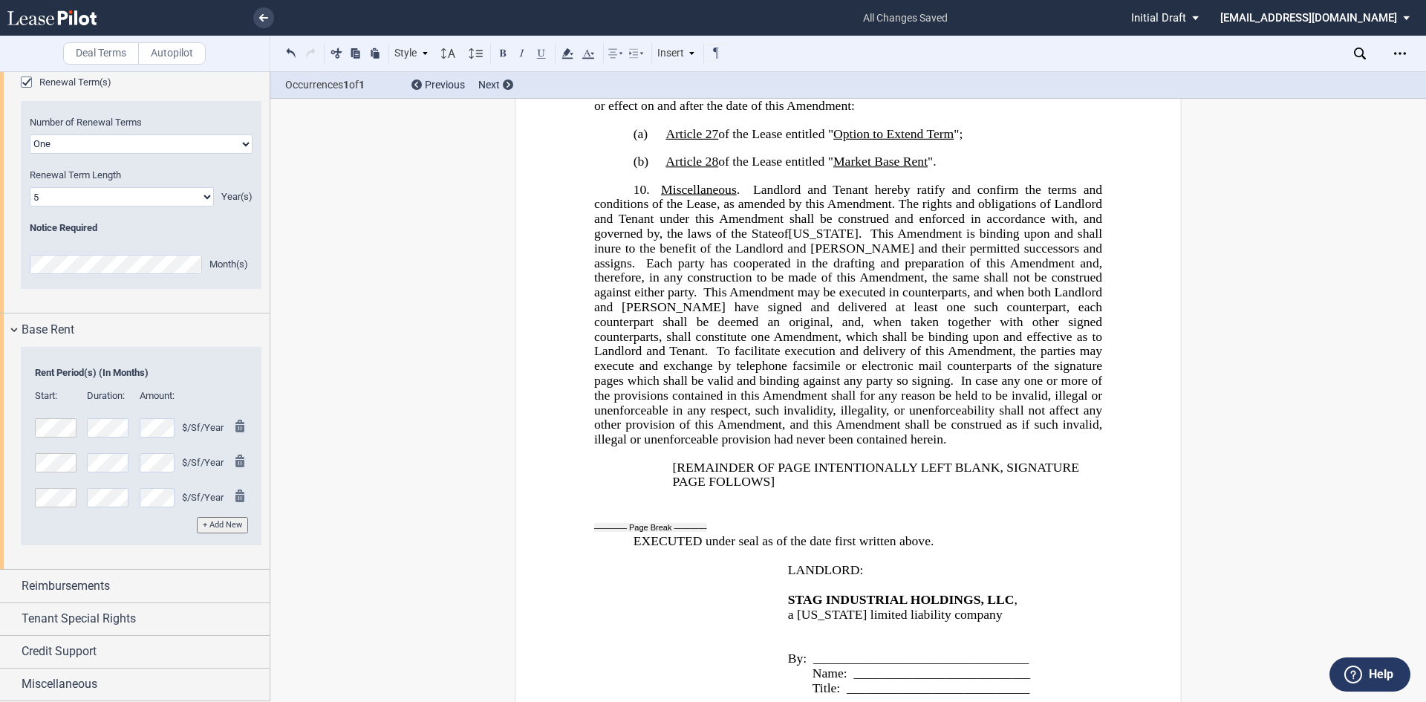
scroll to position [2939, 0]
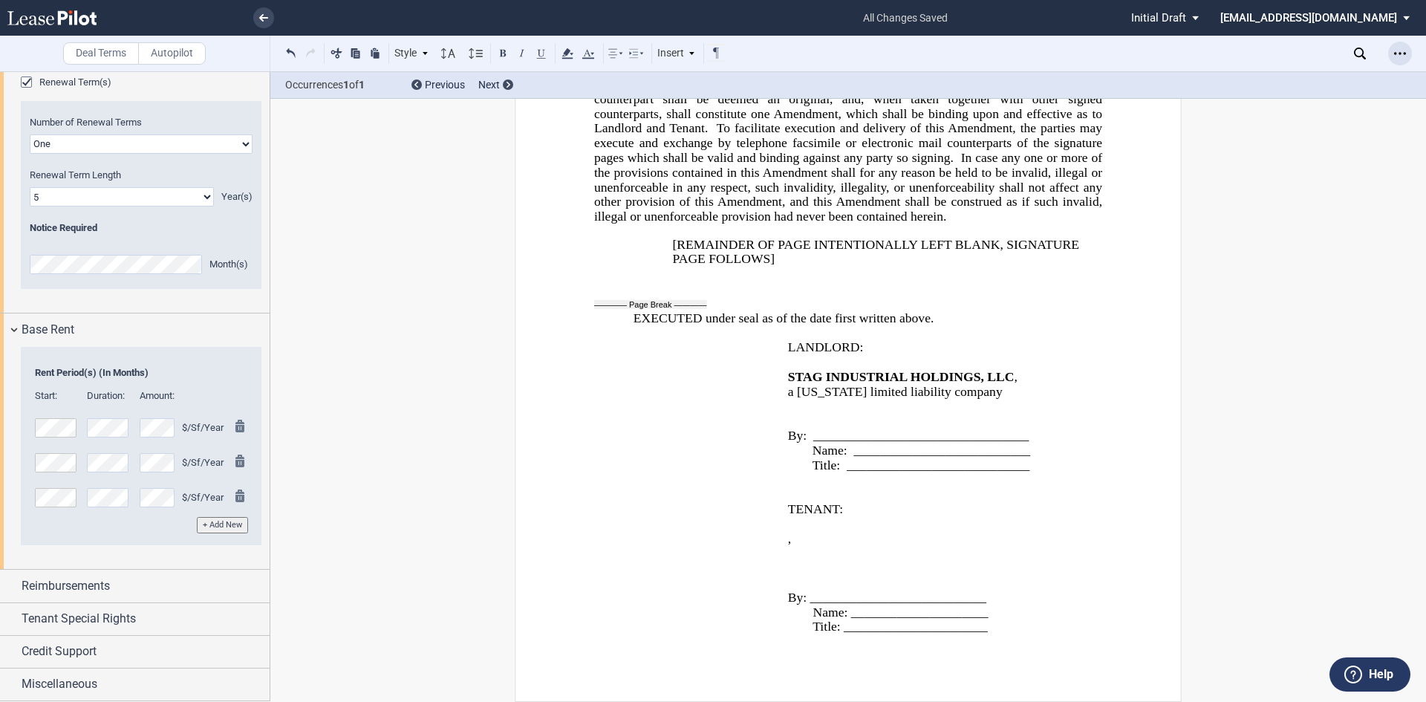
click at [1401, 59] on icon "Open Lease options menu" at bounding box center [1400, 54] width 12 height 12
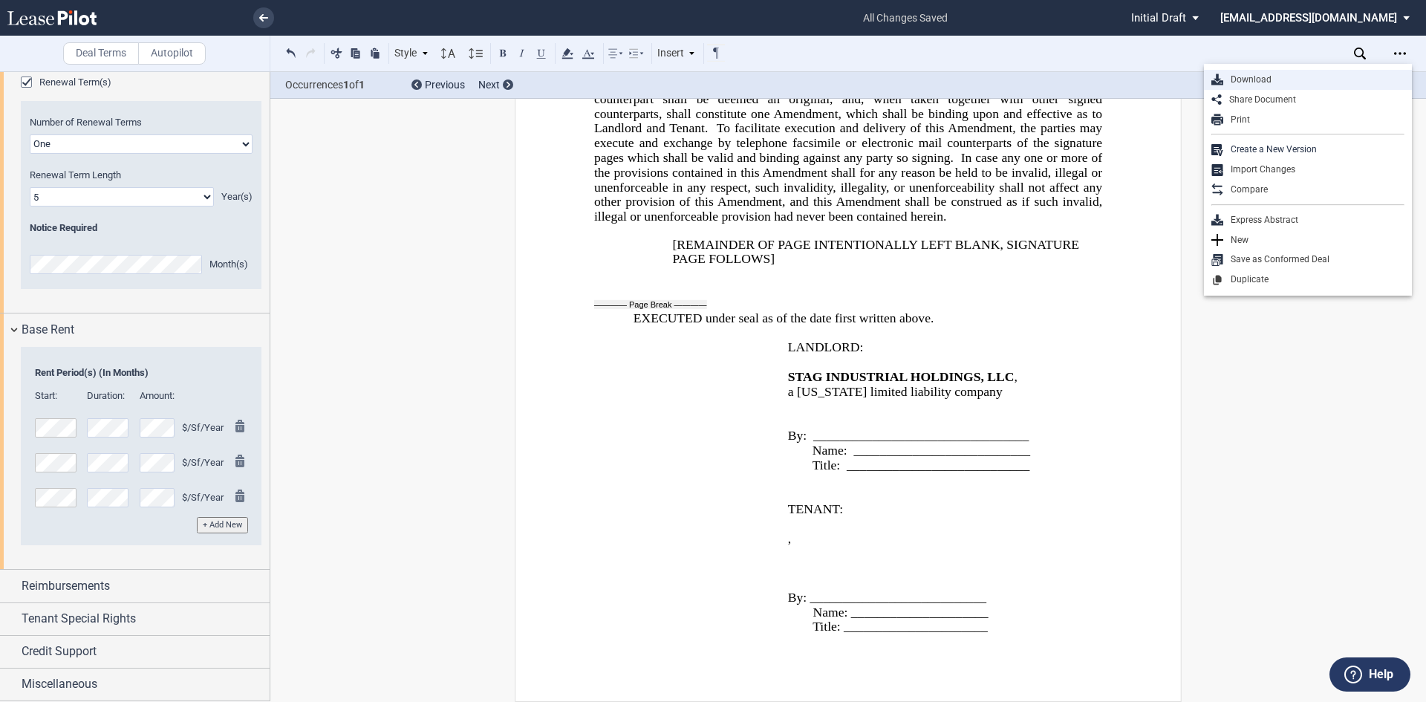
click at [1226, 71] on div "Download" at bounding box center [1308, 80] width 208 height 20
